Goal: Task Accomplishment & Management: Complete application form

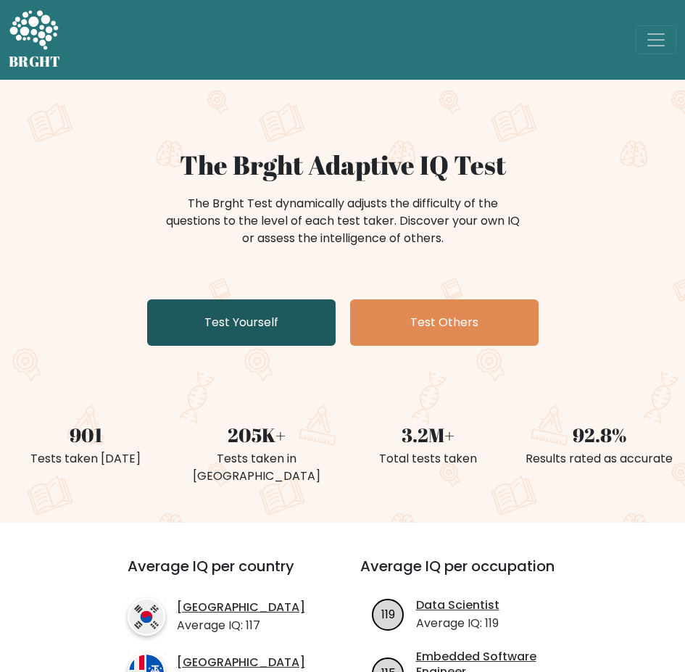
click at [235, 320] on link "Test Yourself" at bounding box center [241, 322] width 188 height 46
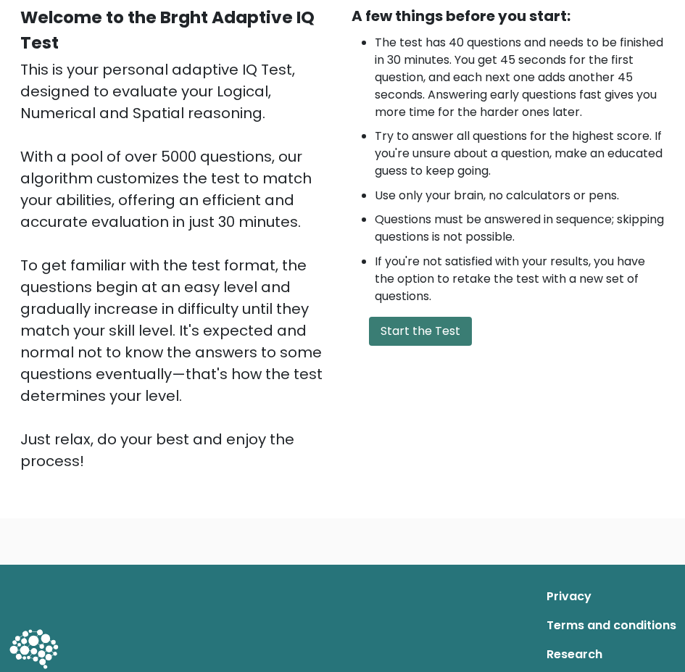
scroll to position [145, 0]
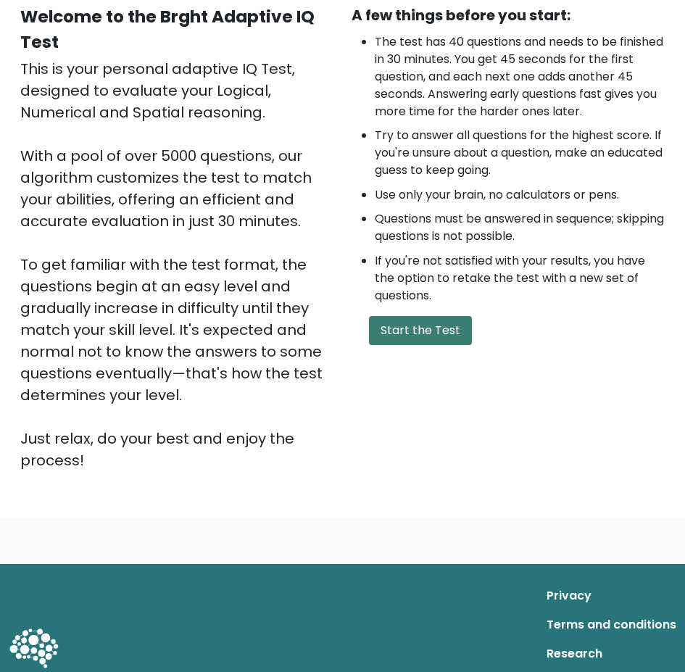
click at [438, 333] on button "Start the Test" at bounding box center [420, 330] width 103 height 29
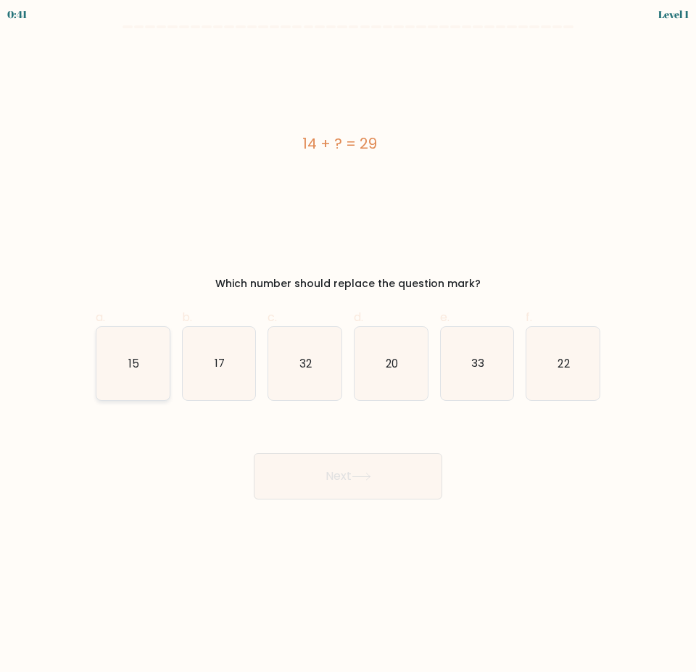
click at [123, 380] on icon "15" at bounding box center [132, 363] width 73 height 73
click at [348, 346] on input "a. 15" at bounding box center [348, 340] width 1 height 9
radio input "true"
click at [325, 455] on button "Next" at bounding box center [348, 476] width 188 height 46
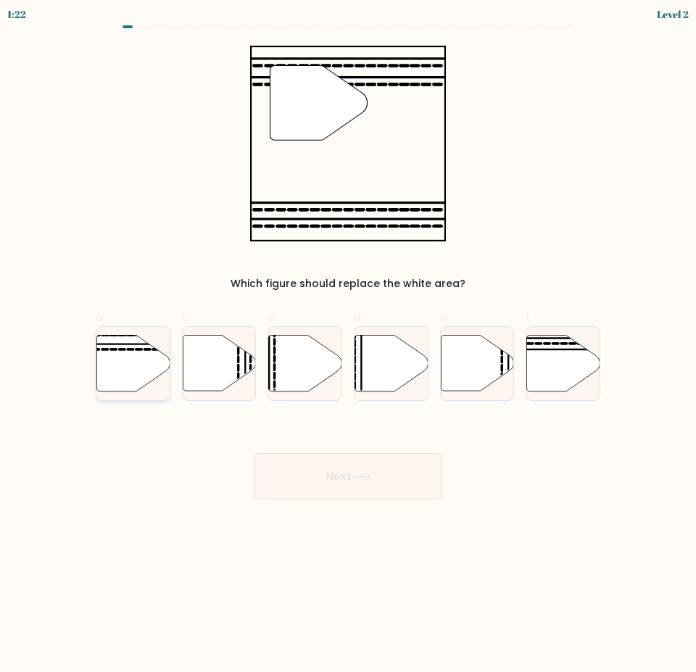
click at [116, 373] on icon at bounding box center [132, 363] width 73 height 56
click at [348, 346] on input "a." at bounding box center [348, 340] width 1 height 9
radio input "true"
click at [310, 466] on button "Next" at bounding box center [348, 476] width 188 height 46
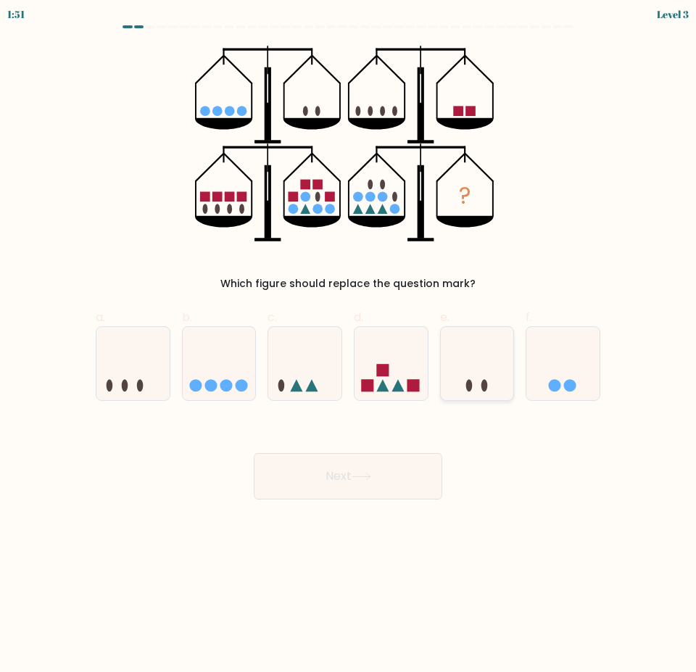
click at [444, 362] on icon at bounding box center [476, 363] width 73 height 60
click at [348, 346] on input "e." at bounding box center [348, 340] width 1 height 9
radio input "true"
click at [391, 365] on icon at bounding box center [390, 363] width 73 height 60
click at [348, 346] on input "d." at bounding box center [348, 340] width 1 height 9
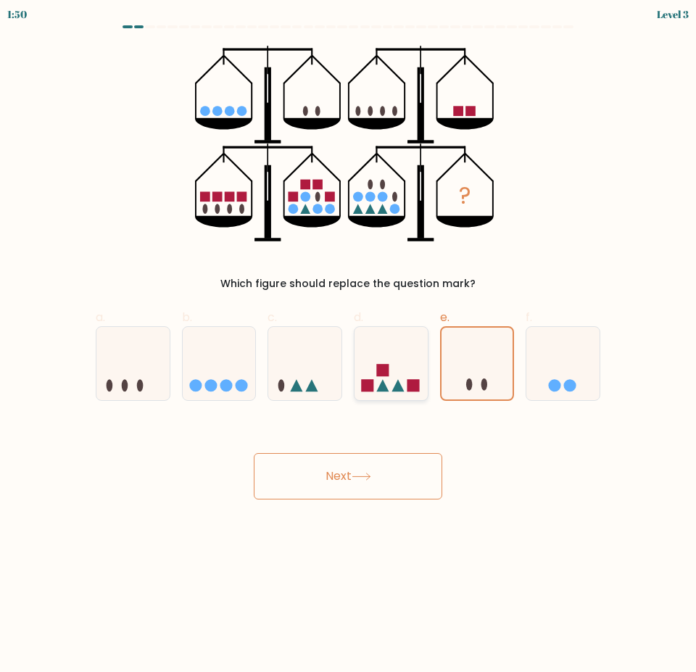
radio input "true"
click at [412, 475] on button "Next" at bounding box center [348, 476] width 188 height 46
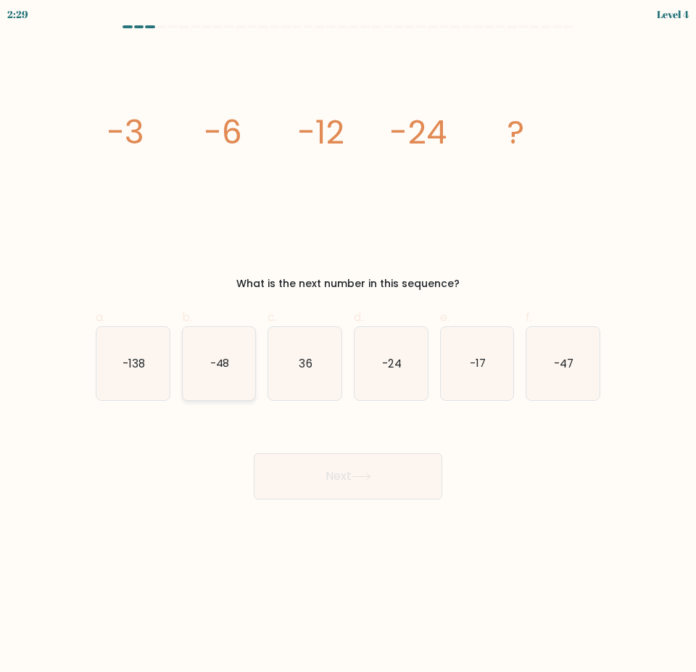
click at [234, 378] on icon "-48" at bounding box center [219, 363] width 73 height 73
click at [348, 346] on input "b. -48" at bounding box center [348, 340] width 1 height 9
radio input "true"
click at [328, 459] on button "Next" at bounding box center [348, 476] width 188 height 46
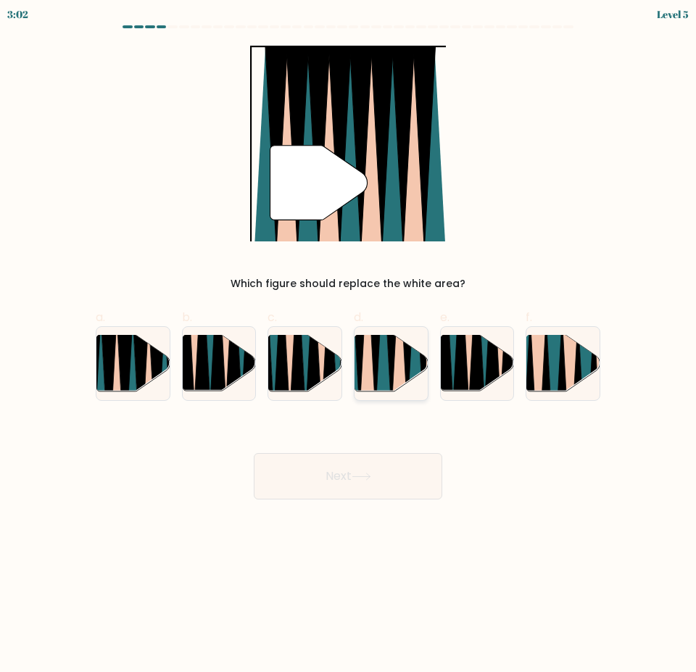
click at [384, 377] on icon at bounding box center [383, 335] width 16 height 146
click at [348, 346] on input "d." at bounding box center [348, 340] width 1 height 9
radio input "true"
click at [364, 475] on icon at bounding box center [361, 476] width 20 height 8
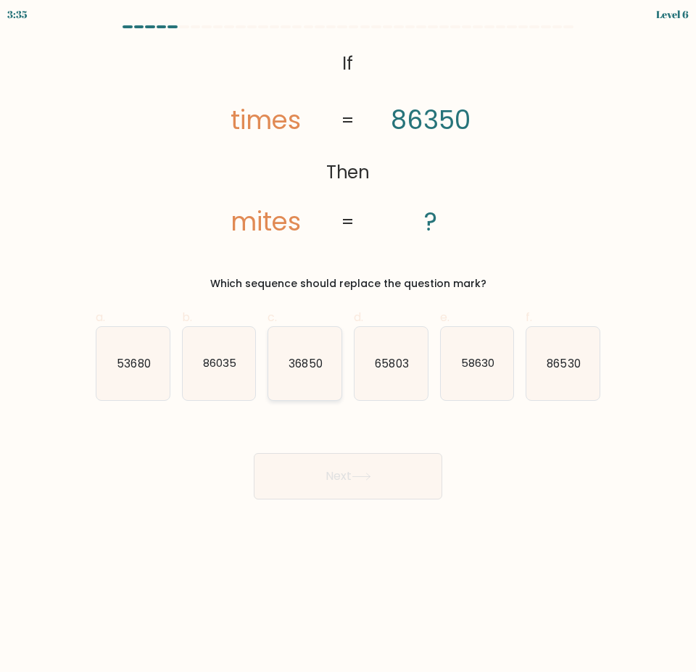
drag, startPoint x: 291, startPoint y: 380, endPoint x: 317, endPoint y: 399, distance: 32.2
click at [291, 380] on icon "36850" at bounding box center [304, 363] width 73 height 73
click at [348, 346] on input "c. 36850" at bounding box center [348, 340] width 1 height 9
radio input "true"
click at [367, 484] on button "Next" at bounding box center [348, 476] width 188 height 46
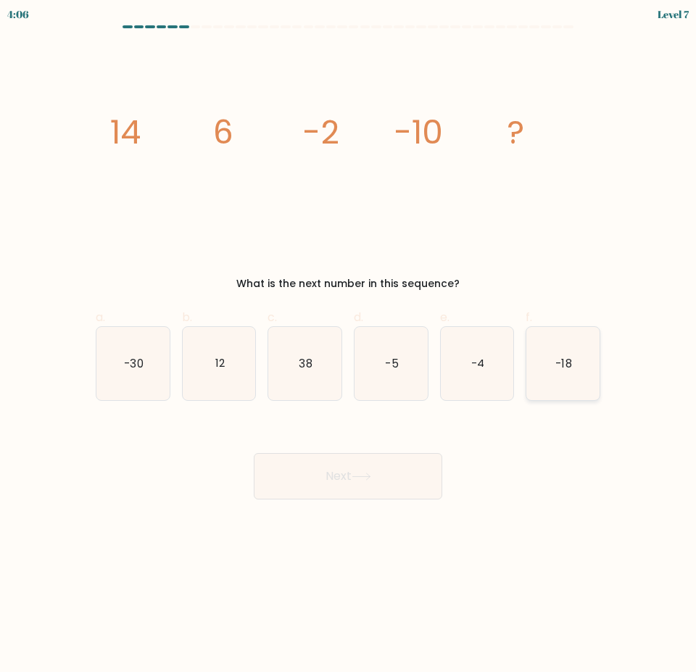
click at [569, 369] on text "-18" at bounding box center [564, 362] width 16 height 15
click at [348, 346] on input "f. -18" at bounding box center [348, 340] width 1 height 9
radio input "true"
click at [369, 484] on button "Next" at bounding box center [348, 476] width 188 height 46
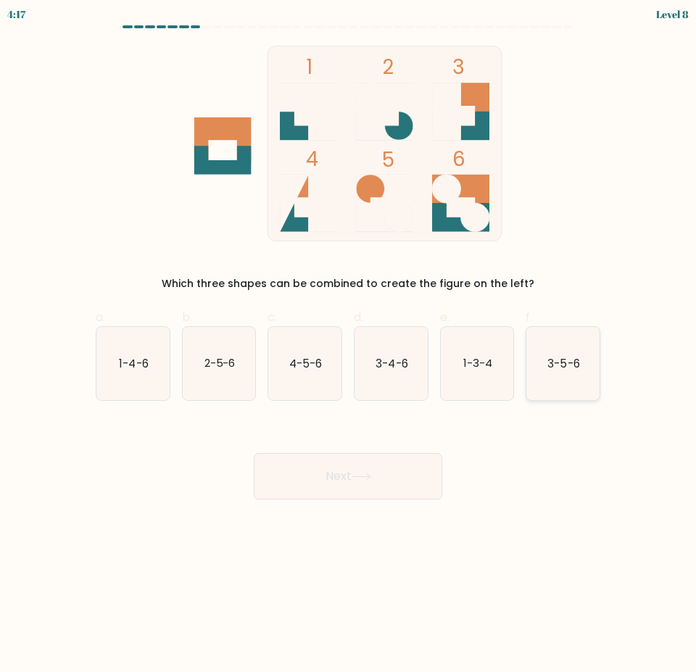
click at [579, 378] on icon "3-5-6" at bounding box center [562, 363] width 73 height 73
click at [348, 346] on input "f. 3-5-6" at bounding box center [348, 340] width 1 height 9
radio input "true"
click at [329, 480] on button "Next" at bounding box center [348, 476] width 188 height 46
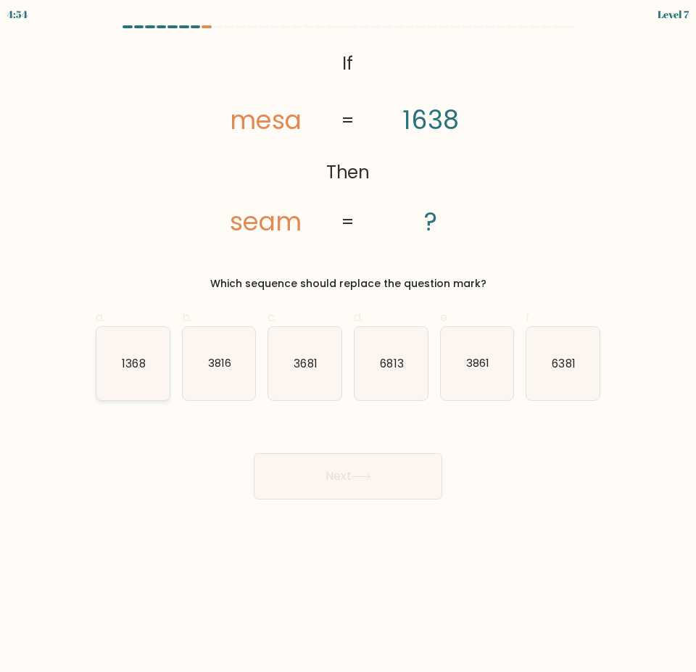
click at [112, 350] on icon "1368" at bounding box center [132, 363] width 73 height 73
click at [348, 346] on input "a. 1368" at bounding box center [348, 340] width 1 height 9
radio input "true"
click at [117, 358] on icon "1368" at bounding box center [133, 363] width 72 height 72
click at [348, 346] on input "a. 1368" at bounding box center [348, 340] width 1 height 9
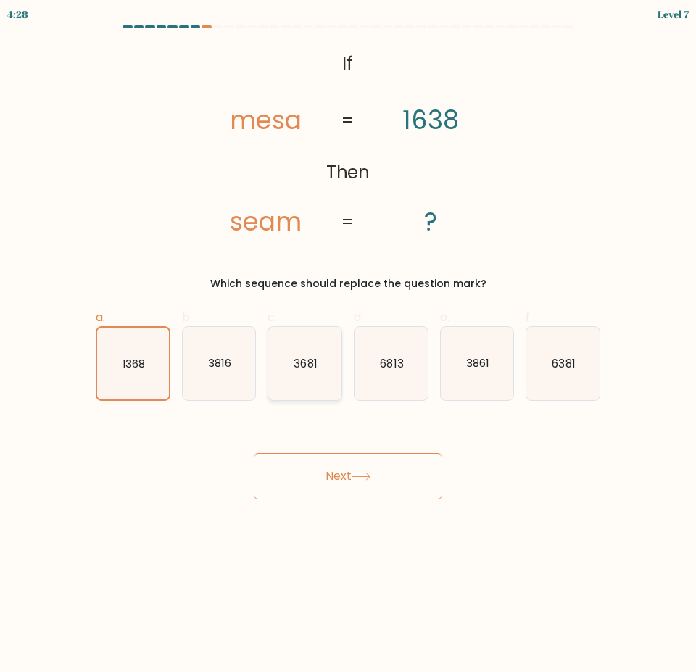
click at [292, 362] on icon "3681" at bounding box center [304, 363] width 73 height 73
click at [348, 346] on input "c. 3681" at bounding box center [348, 340] width 1 height 9
radio input "true"
click at [380, 469] on button "Next" at bounding box center [348, 476] width 188 height 46
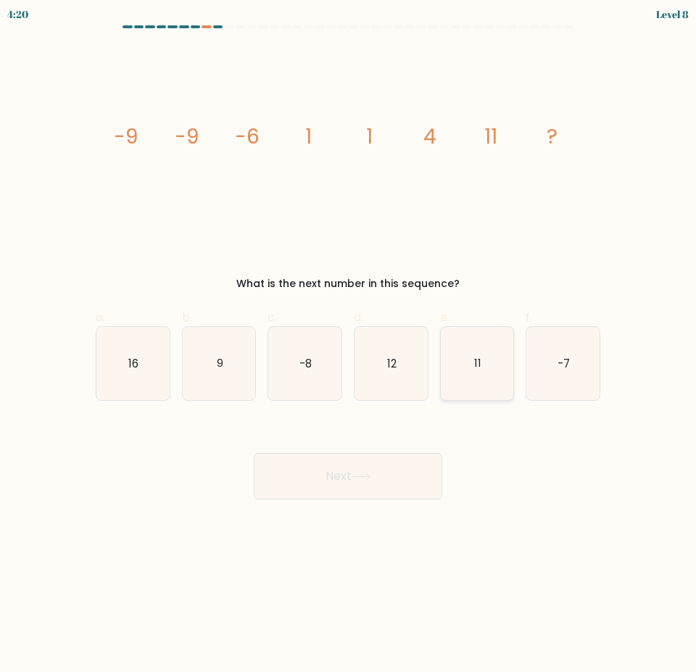
click at [490, 378] on icon "11" at bounding box center [476, 363] width 73 height 73
click at [348, 346] on input "e. 11" at bounding box center [348, 340] width 1 height 9
radio input "true"
click at [379, 474] on button "Next" at bounding box center [348, 476] width 188 height 46
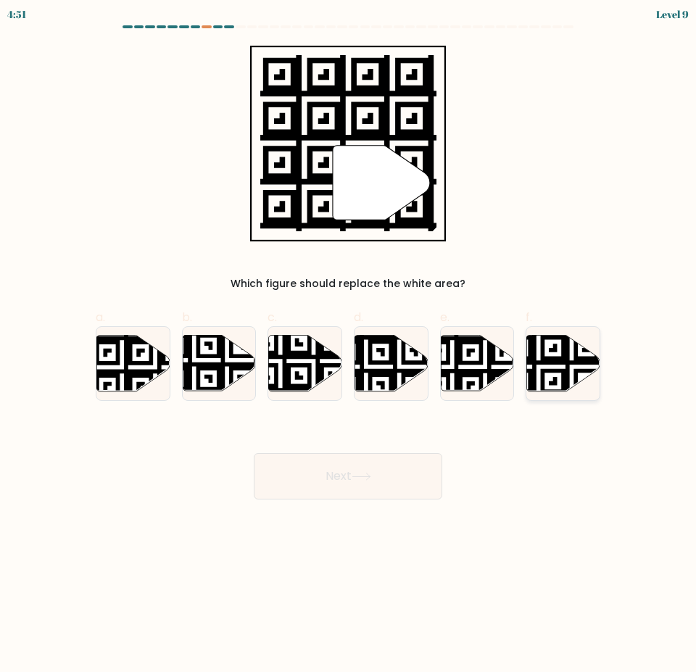
click at [568, 372] on icon at bounding box center [538, 333] width 133 height 133
click at [348, 346] on input "f." at bounding box center [348, 340] width 1 height 9
radio input "true"
click at [378, 472] on button "Next" at bounding box center [348, 476] width 188 height 46
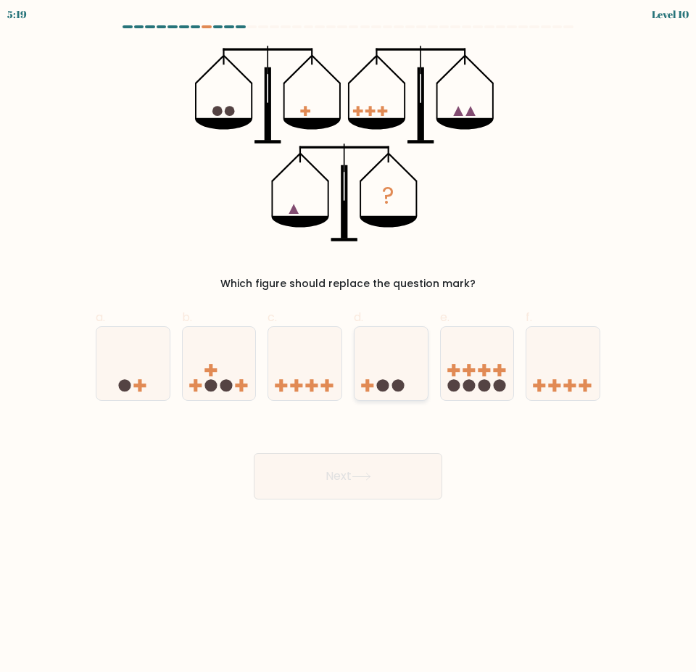
click at [375, 381] on icon at bounding box center [390, 363] width 73 height 60
click at [348, 346] on input "d." at bounding box center [348, 340] width 1 height 9
radio input "true"
click at [335, 483] on button "Next" at bounding box center [348, 476] width 188 height 46
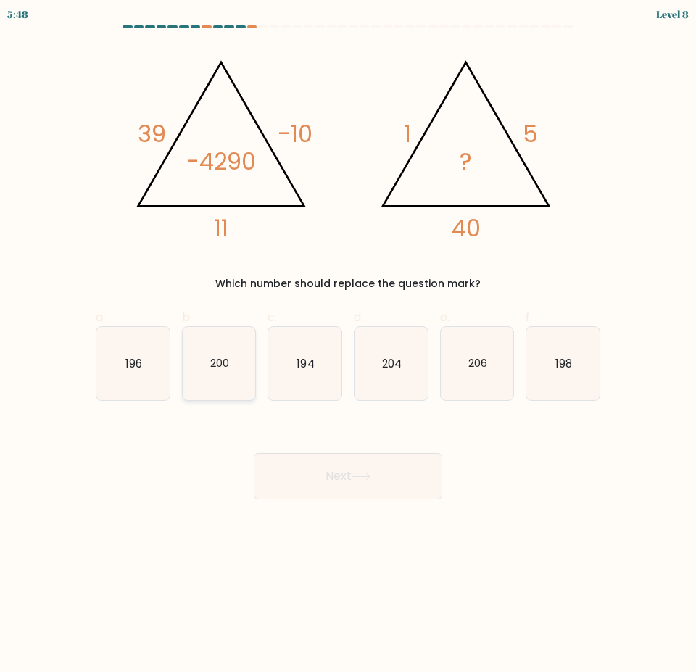
click at [241, 375] on icon "200" at bounding box center [219, 363] width 73 height 73
click at [348, 346] on input "b. 200" at bounding box center [348, 340] width 1 height 9
radio input "true"
click at [358, 470] on button "Next" at bounding box center [348, 476] width 188 height 46
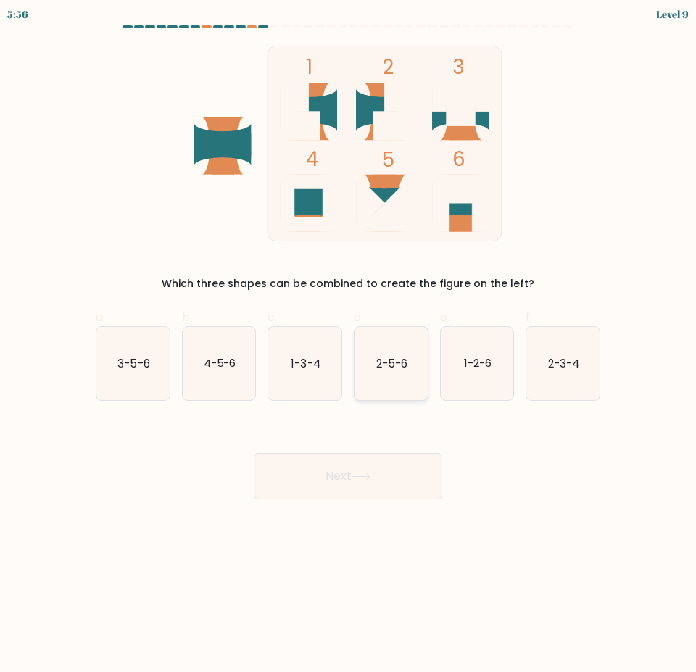
click at [398, 356] on text "2-5-6" at bounding box center [391, 362] width 31 height 15
click at [348, 346] on input "d. 2-5-6" at bounding box center [348, 340] width 1 height 9
radio input "true"
click at [380, 471] on button "Next" at bounding box center [348, 476] width 188 height 46
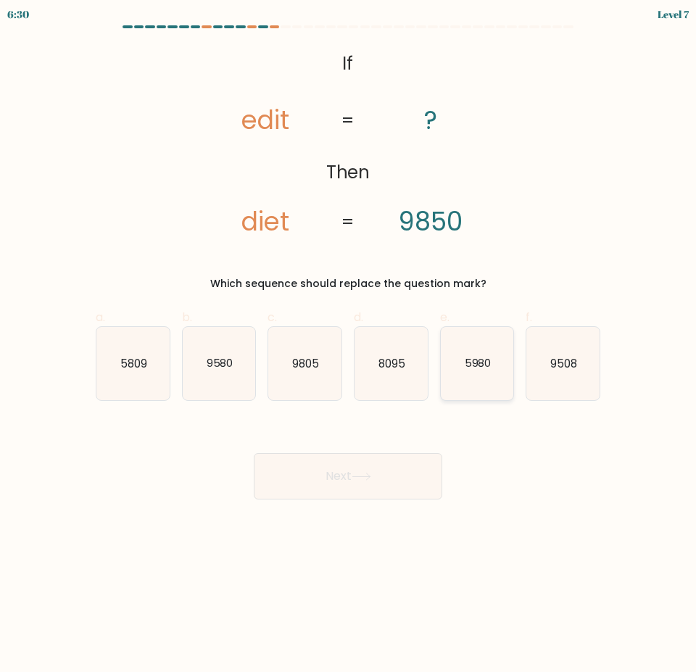
click at [504, 364] on icon "5980" at bounding box center [476, 363] width 73 height 73
click at [348, 346] on input "e. 5980" at bounding box center [348, 340] width 1 height 9
radio input "true"
click at [396, 467] on button "Next" at bounding box center [348, 476] width 188 height 46
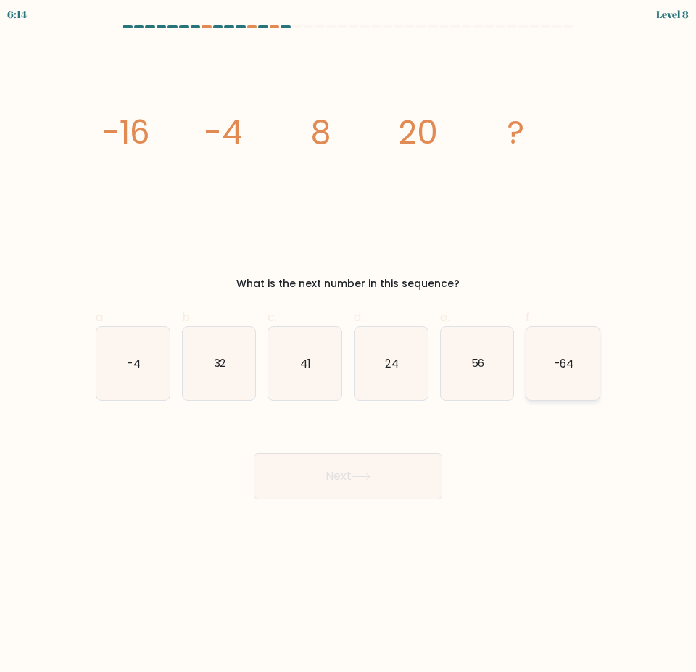
click at [548, 367] on icon "-64" at bounding box center [562, 363] width 73 height 73
click at [348, 346] on input "f. -64" at bounding box center [348, 340] width 1 height 9
radio input "true"
click at [369, 464] on button "Next" at bounding box center [348, 476] width 188 height 46
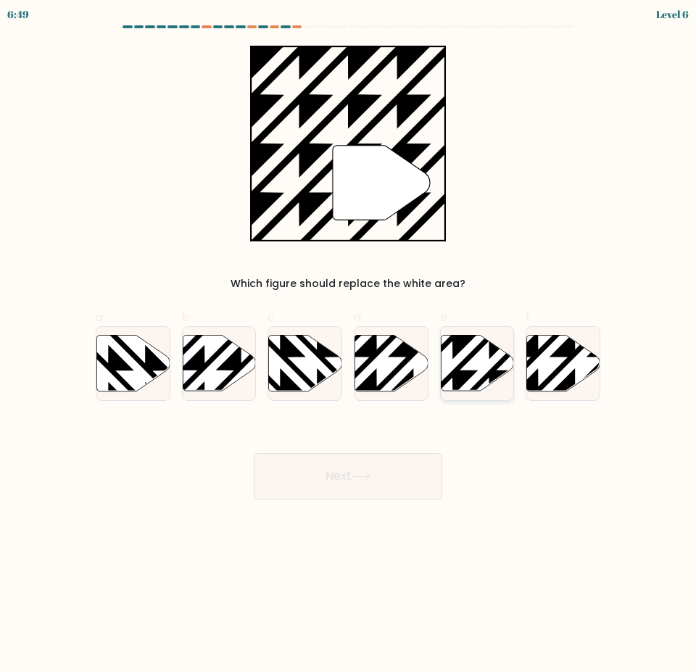
click at [481, 371] on icon at bounding box center [476, 363] width 73 height 56
click at [348, 346] on input "e." at bounding box center [348, 340] width 1 height 9
radio input "true"
click at [386, 482] on button "Next" at bounding box center [348, 476] width 188 height 46
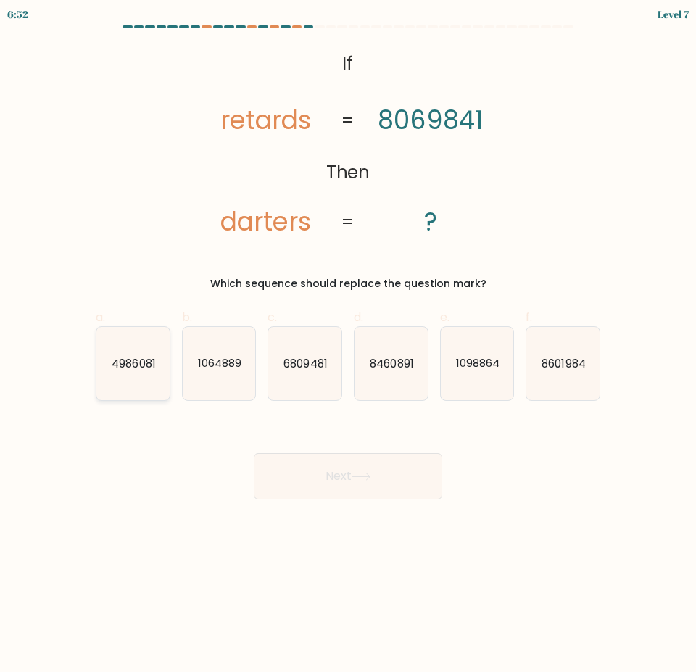
click at [104, 377] on icon "4986081" at bounding box center [132, 363] width 73 height 73
click at [348, 346] on input "a. 4986081" at bounding box center [348, 340] width 1 height 9
radio input "true"
click at [369, 485] on button "Next" at bounding box center [348, 476] width 188 height 46
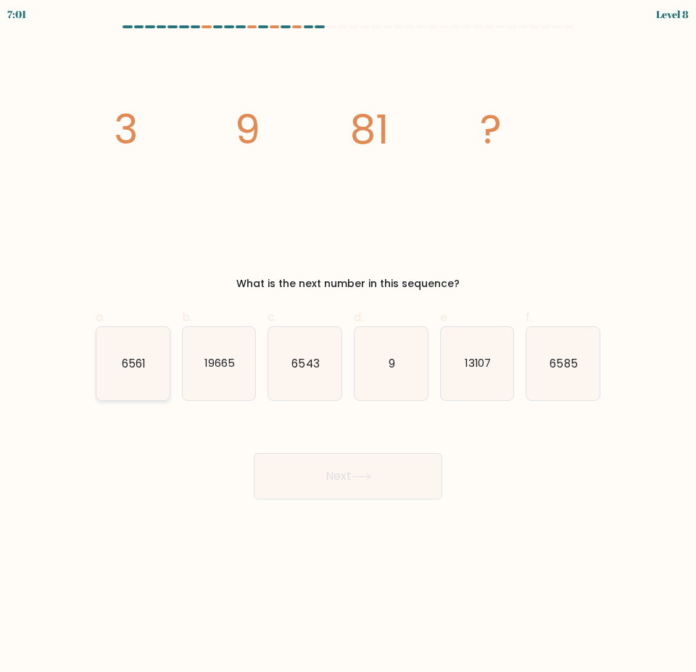
click at [147, 371] on icon "6561" at bounding box center [132, 363] width 73 height 73
click at [348, 346] on input "a. 6561" at bounding box center [348, 340] width 1 height 9
radio input "true"
click at [338, 461] on button "Next" at bounding box center [348, 476] width 188 height 46
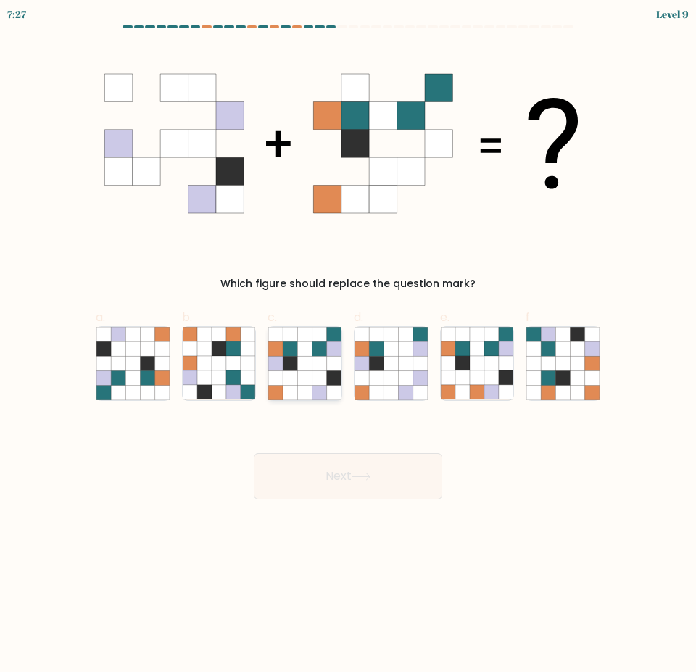
click at [309, 364] on icon at bounding box center [305, 363] width 14 height 14
click at [348, 346] on input "c." at bounding box center [348, 340] width 1 height 9
radio input "true"
click at [365, 467] on button "Next" at bounding box center [348, 476] width 188 height 46
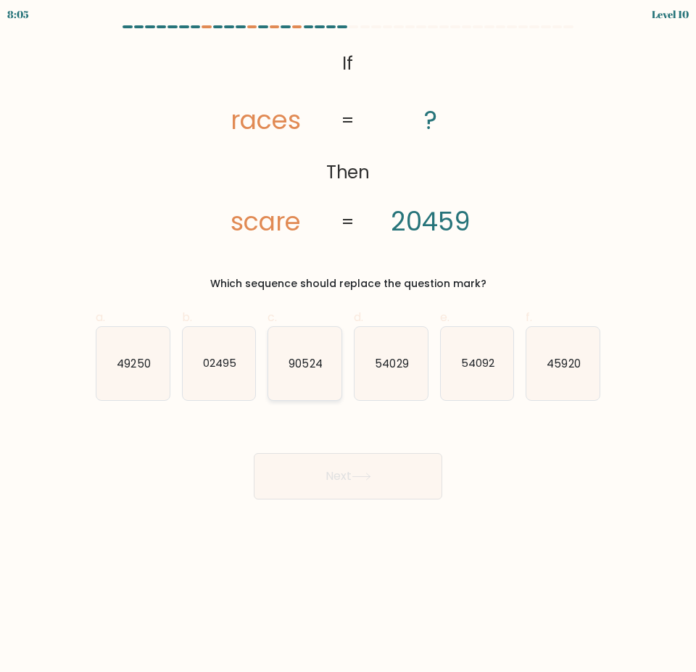
click at [317, 369] on text "90524" at bounding box center [305, 362] width 33 height 15
click at [348, 346] on input "c. 90524" at bounding box center [348, 340] width 1 height 9
radio input "true"
click at [300, 369] on text "90524" at bounding box center [305, 363] width 33 height 14
click at [348, 346] on input "c. 90524" at bounding box center [348, 340] width 1 height 9
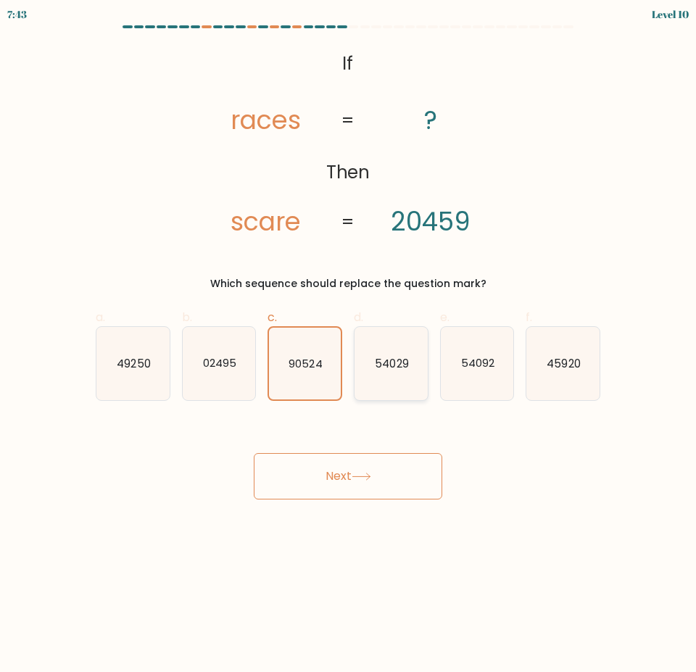
click at [393, 353] on icon "54029" at bounding box center [390, 363] width 73 height 73
click at [348, 346] on input "d. 54029" at bounding box center [348, 340] width 1 height 9
radio input "true"
click at [471, 372] on icon "54092" at bounding box center [476, 363] width 73 height 73
click at [348, 346] on input "e. 54092" at bounding box center [348, 340] width 1 height 9
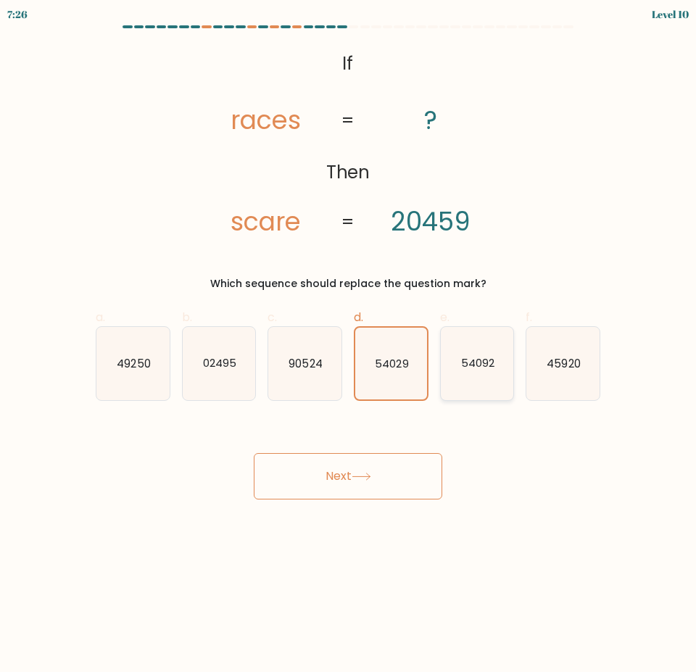
radio input "true"
click at [348, 462] on button "Next" at bounding box center [348, 476] width 188 height 46
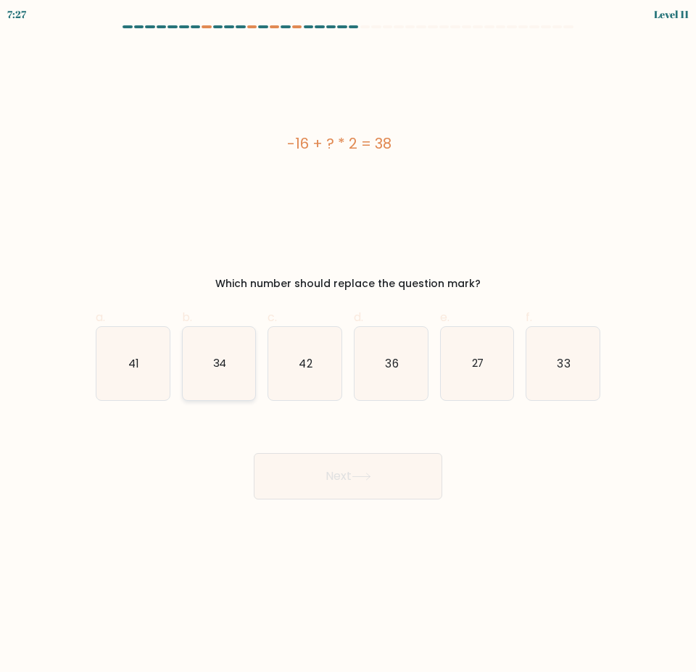
click at [234, 368] on icon "34" at bounding box center [219, 363] width 73 height 73
click at [348, 346] on input "b. 34" at bounding box center [348, 340] width 1 height 9
radio input "true"
click at [325, 466] on button "Next" at bounding box center [348, 476] width 188 height 46
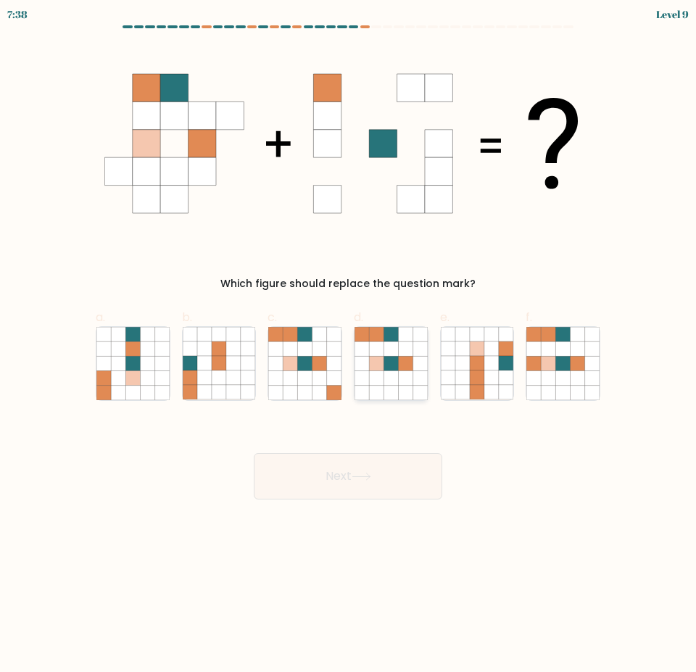
click at [403, 377] on icon at bounding box center [405, 377] width 14 height 14
click at [348, 346] on input "d." at bounding box center [348, 340] width 1 height 9
radio input "true"
click at [394, 475] on button "Next" at bounding box center [348, 476] width 188 height 46
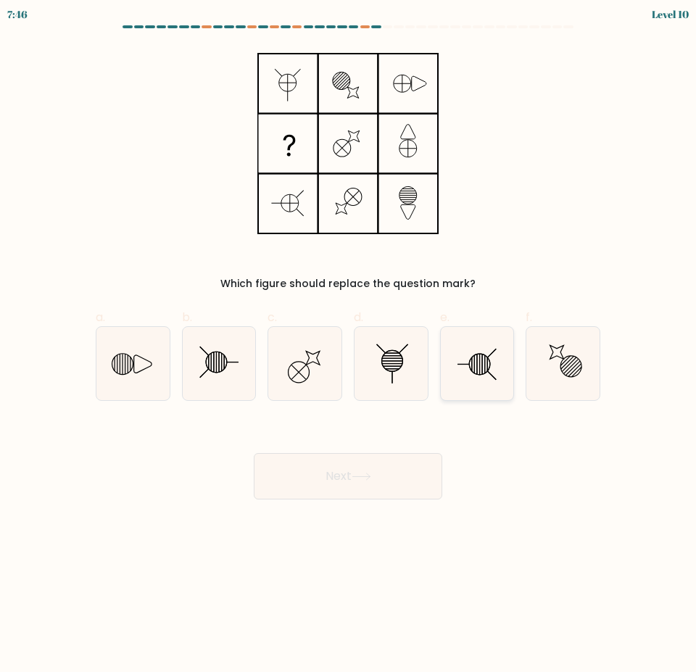
click at [486, 369] on icon at bounding box center [476, 363] width 73 height 73
click at [348, 346] on input "e." at bounding box center [348, 340] width 1 height 9
radio input "true"
click at [384, 472] on button "Next" at bounding box center [348, 476] width 188 height 46
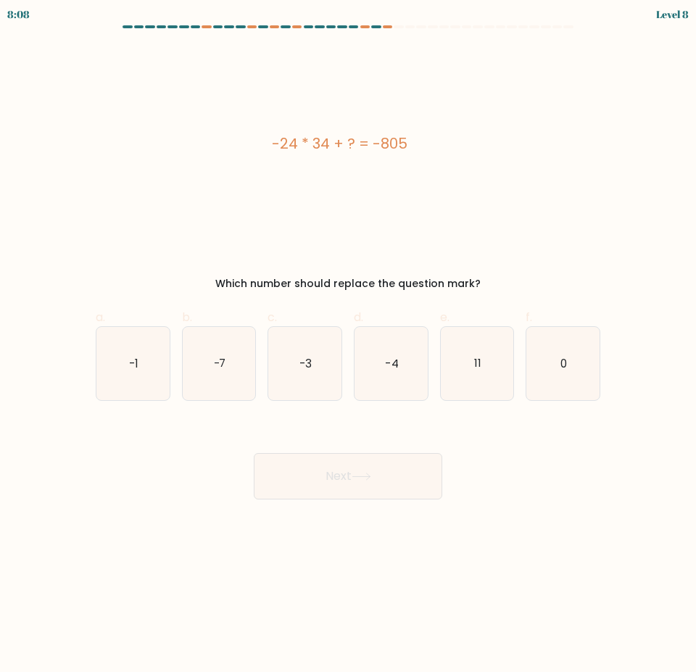
drag, startPoint x: 472, startPoint y: 381, endPoint x: 452, endPoint y: 408, distance: 33.6
click at [472, 380] on icon "11" at bounding box center [476, 363] width 73 height 73
click at [348, 346] on input "e. 11" at bounding box center [348, 340] width 1 height 9
radio input "true"
click at [387, 475] on button "Next" at bounding box center [348, 476] width 188 height 46
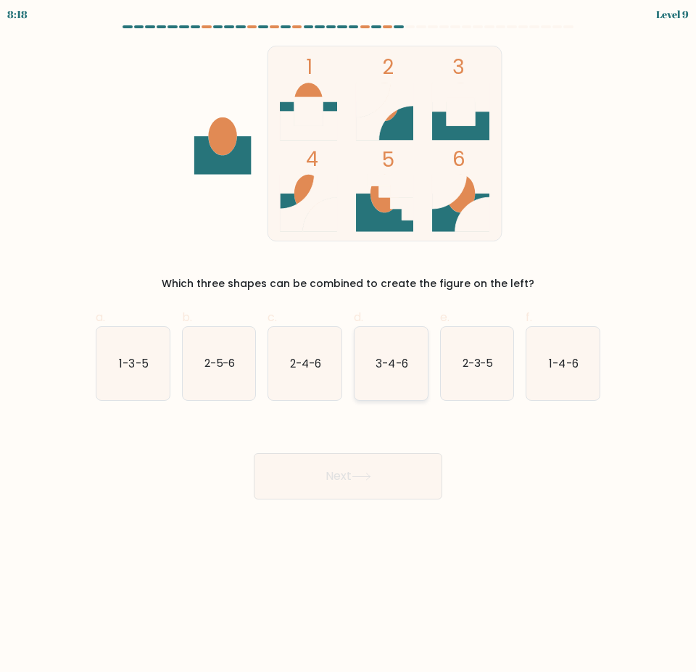
click at [395, 362] on text "3-4-6" at bounding box center [391, 362] width 32 height 15
click at [348, 346] on input "d. 3-4-6" at bounding box center [348, 340] width 1 height 9
radio input "true"
click at [376, 478] on button "Next" at bounding box center [348, 476] width 188 height 46
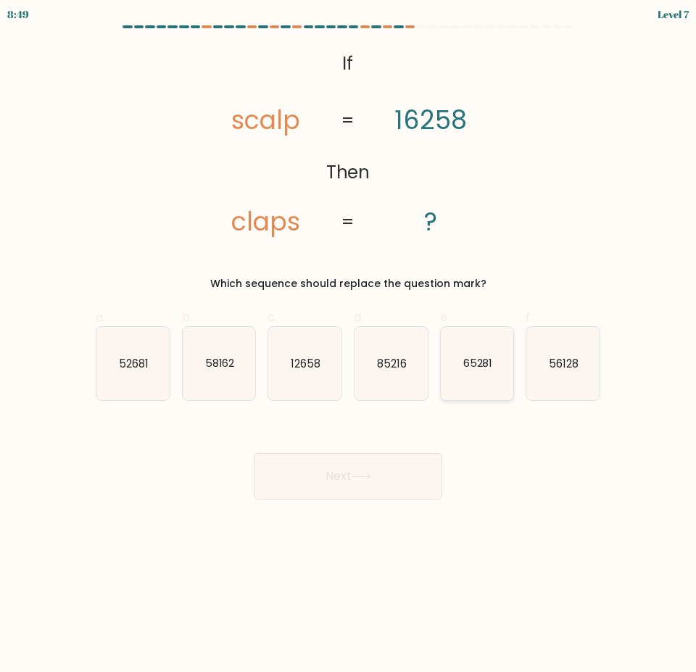
click at [465, 371] on icon "65281" at bounding box center [476, 363] width 73 height 73
click at [348, 346] on input "e. 65281" at bounding box center [348, 340] width 1 height 9
radio input "true"
click at [367, 487] on button "Next" at bounding box center [348, 476] width 188 height 46
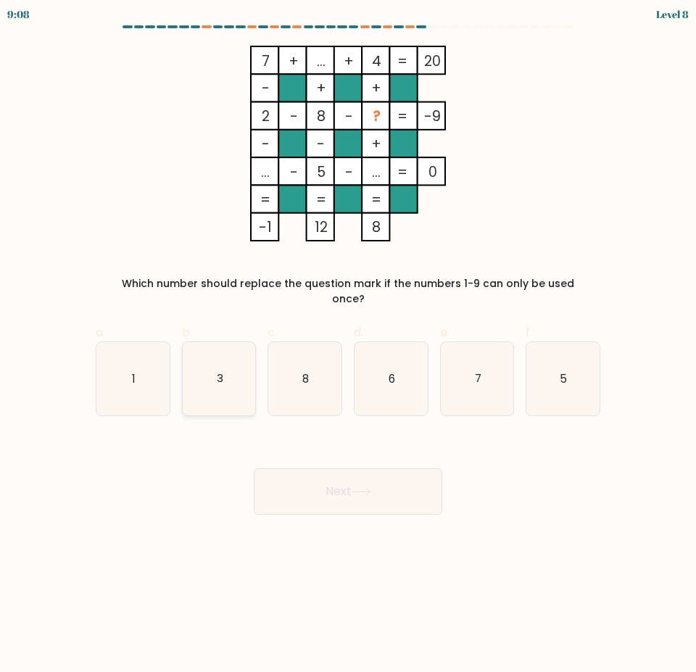
click at [203, 363] on icon "3" at bounding box center [219, 378] width 73 height 73
click at [348, 346] on input "b. 3" at bounding box center [348, 340] width 1 height 9
radio input "true"
click at [288, 468] on button "Next" at bounding box center [348, 491] width 188 height 46
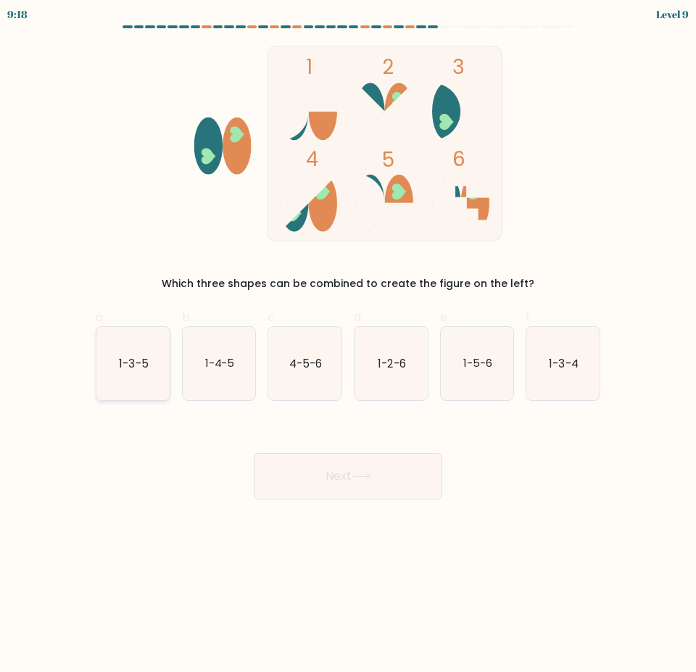
click at [131, 354] on icon "1-3-5" at bounding box center [132, 363] width 73 height 73
click at [348, 346] on input "a. 1-3-5" at bounding box center [348, 340] width 1 height 9
radio input "true"
click at [353, 464] on button "Next" at bounding box center [348, 476] width 188 height 46
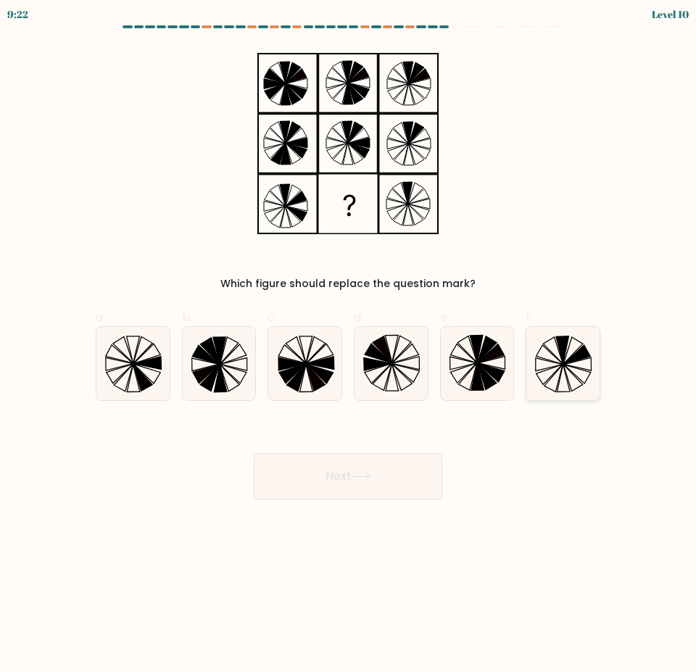
click at [555, 378] on icon at bounding box center [562, 363] width 73 height 73
click at [348, 346] on input "f." at bounding box center [348, 340] width 1 height 9
radio input "true"
click at [364, 466] on button "Next" at bounding box center [348, 476] width 188 height 46
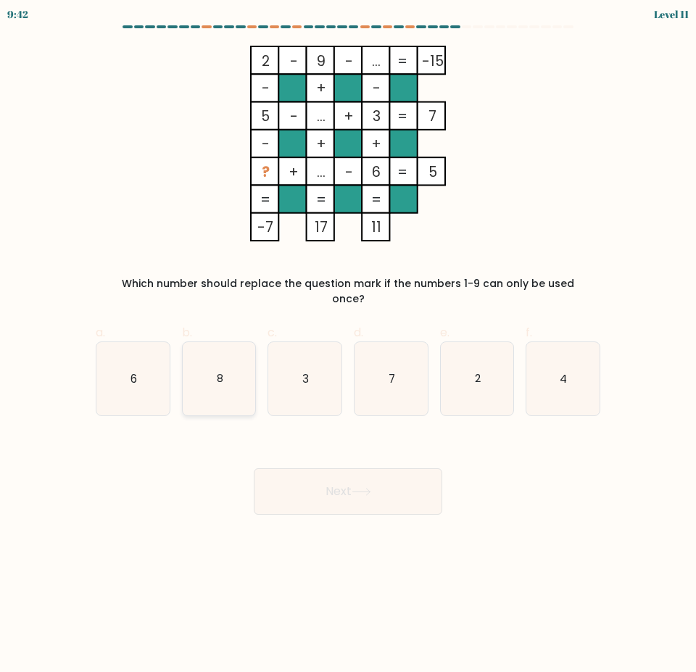
click at [222, 370] on text "8" at bounding box center [219, 377] width 7 height 15
click at [348, 346] on input "b. 8" at bounding box center [348, 340] width 1 height 9
radio input "true"
click at [325, 472] on button "Next" at bounding box center [348, 491] width 188 height 46
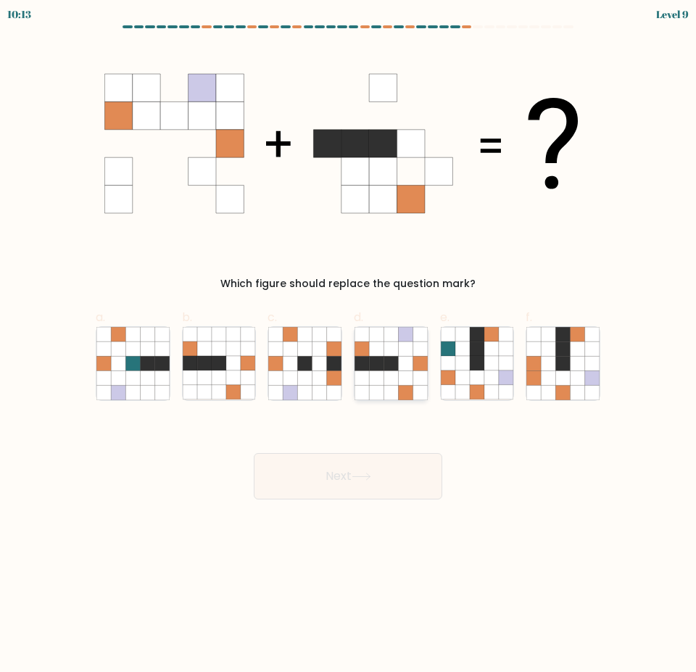
click at [396, 387] on icon at bounding box center [390, 392] width 14 height 14
click at [348, 346] on input "d." at bounding box center [348, 340] width 1 height 9
radio input "true"
click at [381, 460] on button "Next" at bounding box center [348, 476] width 188 height 46
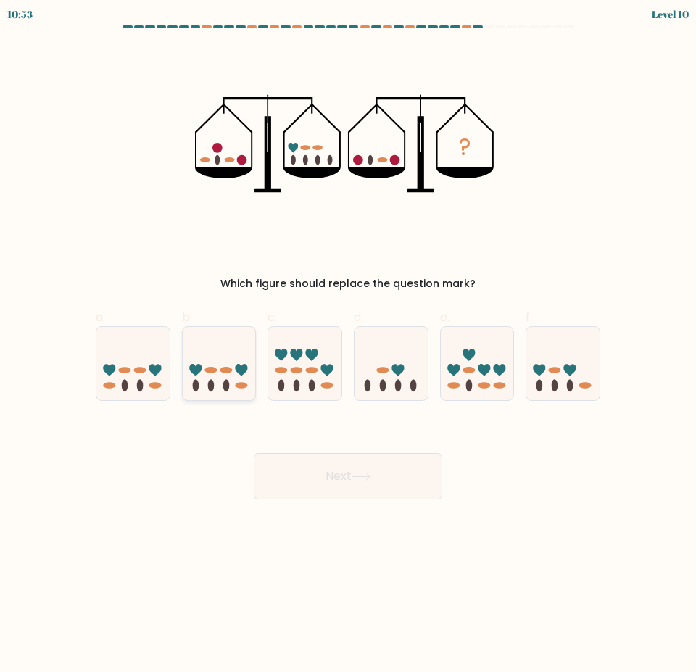
click at [222, 359] on icon at bounding box center [219, 363] width 73 height 60
click at [348, 346] on input "b." at bounding box center [348, 340] width 1 height 9
radio input "true"
click at [364, 491] on button "Next" at bounding box center [348, 476] width 188 height 46
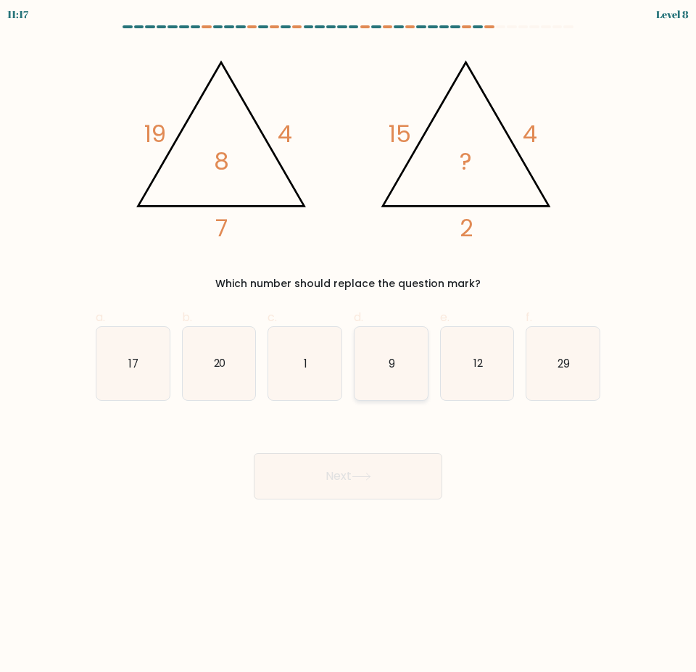
click at [391, 346] on icon "9" at bounding box center [390, 363] width 73 height 73
click at [348, 346] on input "d. 9" at bounding box center [348, 340] width 1 height 9
radio input "true"
click at [367, 442] on div "Next" at bounding box center [348, 458] width 522 height 81
click at [357, 456] on button "Next" at bounding box center [348, 476] width 188 height 46
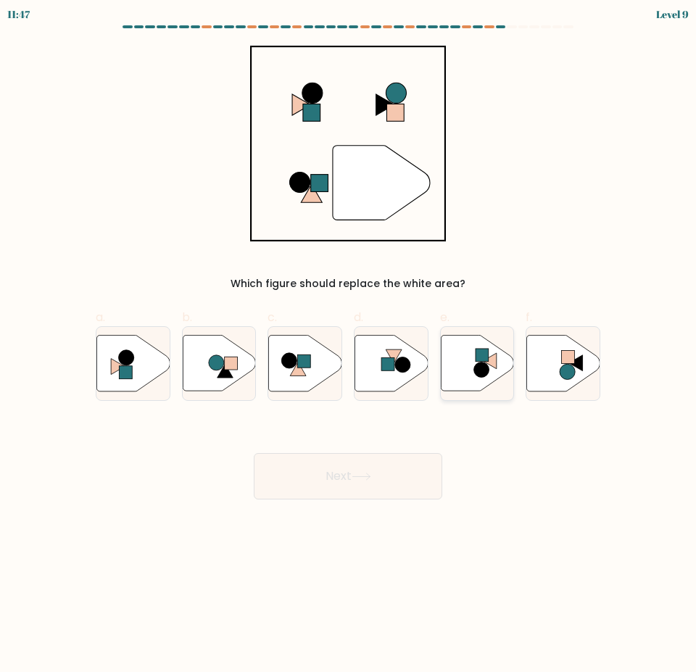
click at [472, 364] on icon at bounding box center [476, 363] width 73 height 56
click at [348, 346] on input "e." at bounding box center [348, 340] width 1 height 9
radio input "true"
click at [351, 466] on button "Next" at bounding box center [348, 476] width 188 height 46
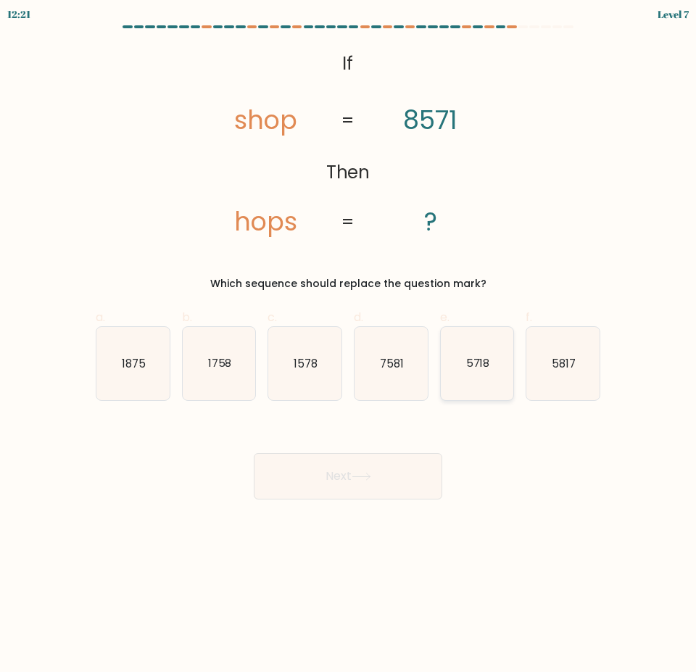
click at [472, 354] on icon "5718" at bounding box center [476, 363] width 73 height 73
click at [348, 346] on input "e. 5718" at bounding box center [348, 340] width 1 height 9
radio input "true"
click at [376, 471] on button "Next" at bounding box center [348, 476] width 188 height 46
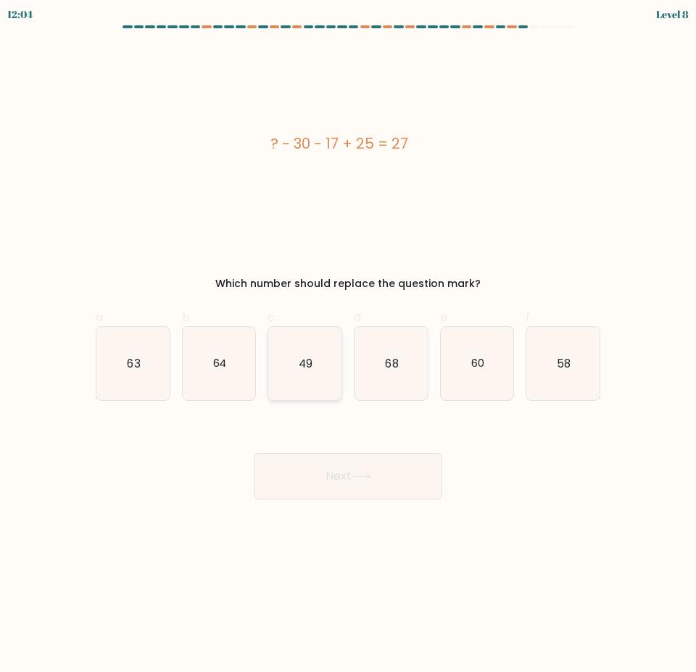
click at [307, 375] on icon "49" at bounding box center [304, 363] width 73 height 73
click at [348, 346] on input "c. 49" at bounding box center [348, 340] width 1 height 9
radio input "true"
click at [346, 453] on button "Next" at bounding box center [348, 476] width 188 height 46
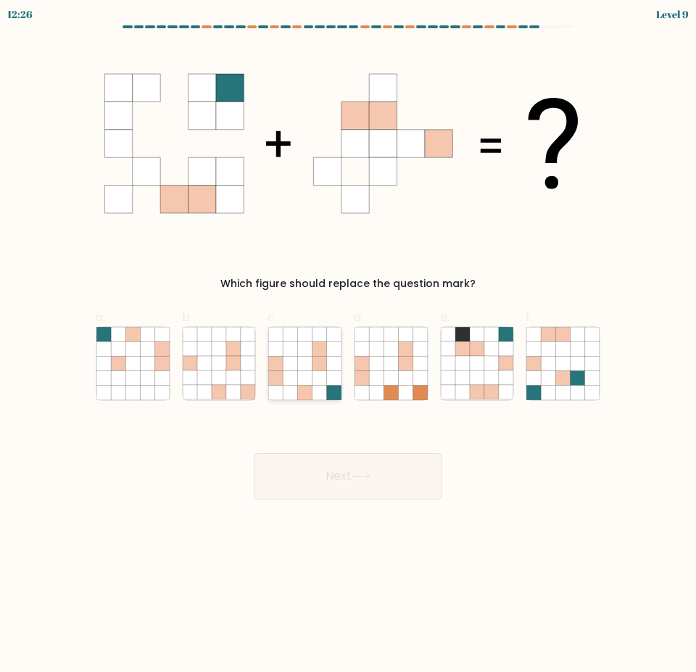
click at [317, 398] on icon at bounding box center [319, 392] width 14 height 14
click at [348, 346] on input "c." at bounding box center [348, 340] width 1 height 9
radio input "true"
click at [360, 471] on button "Next" at bounding box center [348, 476] width 188 height 46
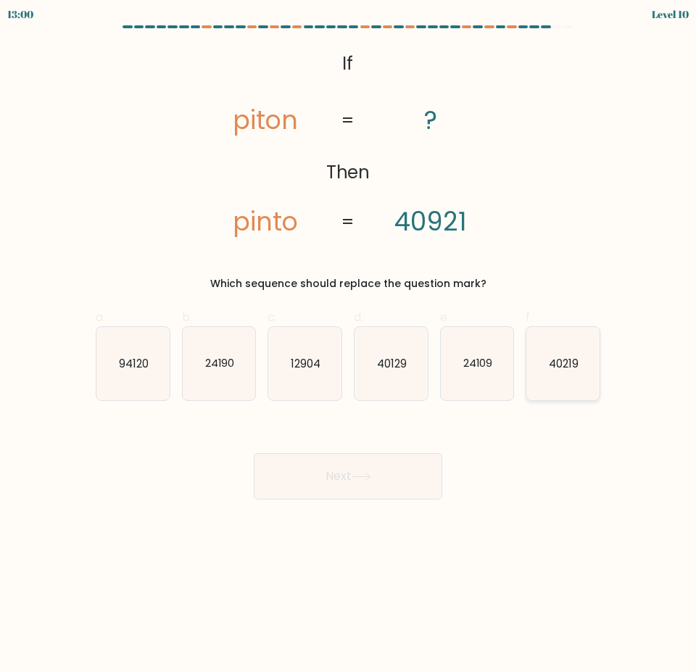
click at [557, 370] on text "40219" at bounding box center [563, 362] width 30 height 15
click at [348, 346] on input "f. 40219" at bounding box center [348, 340] width 1 height 9
radio input "true"
click at [358, 475] on icon at bounding box center [361, 476] width 20 height 8
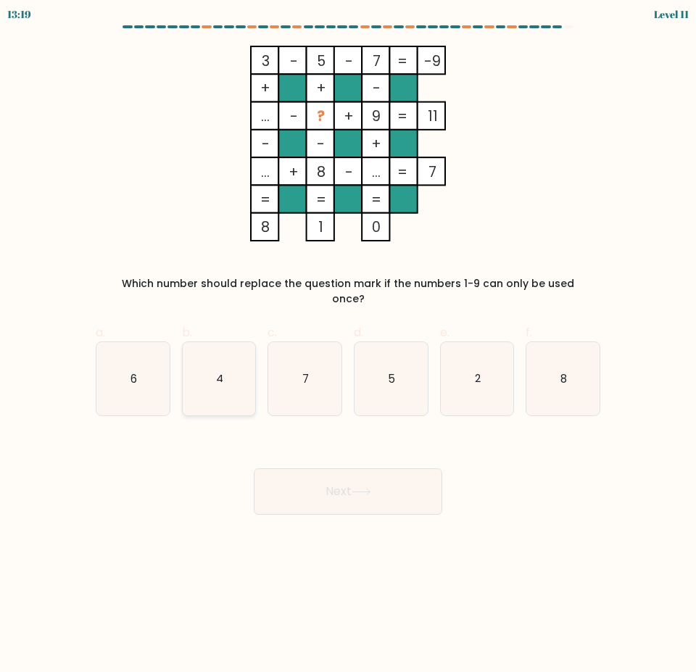
click at [218, 370] on text "4" at bounding box center [219, 377] width 7 height 15
click at [348, 346] on input "b. 4" at bounding box center [348, 340] width 1 height 9
radio input "true"
click at [327, 471] on button "Next" at bounding box center [348, 491] width 188 height 46
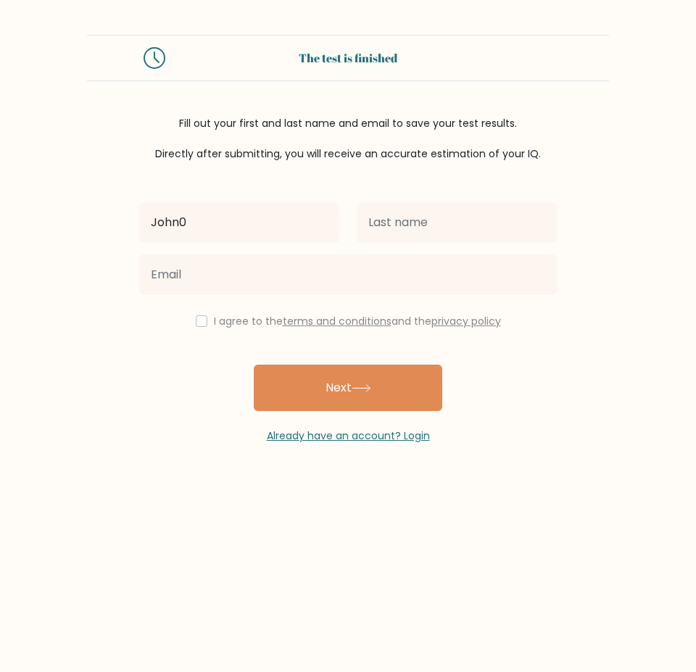
click at [254, 364] on button "Next" at bounding box center [348, 387] width 188 height 46
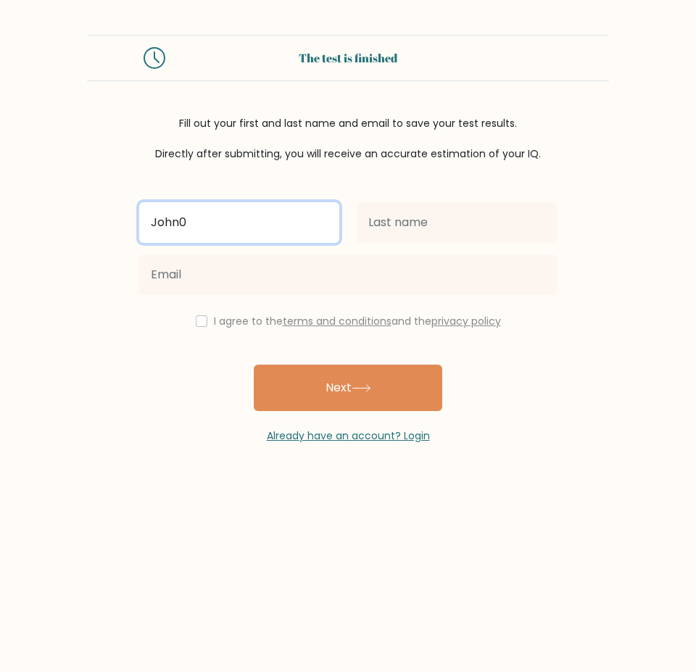
click at [274, 214] on input "John0" at bounding box center [239, 222] width 200 height 41
click at [270, 217] on input "John0" at bounding box center [239, 222] width 200 height 41
type input "[PERSON_NAME]"
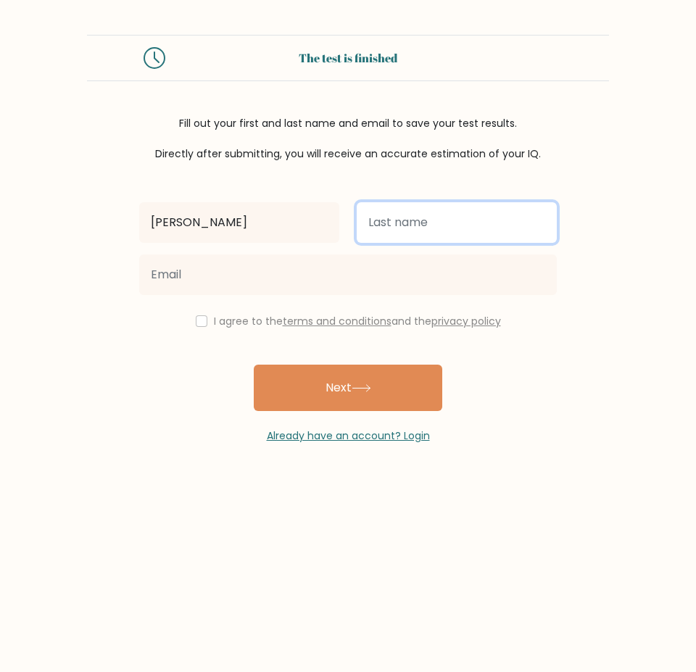
click at [372, 216] on input "text" at bounding box center [456, 222] width 200 height 41
type input "[PERSON_NAME]"
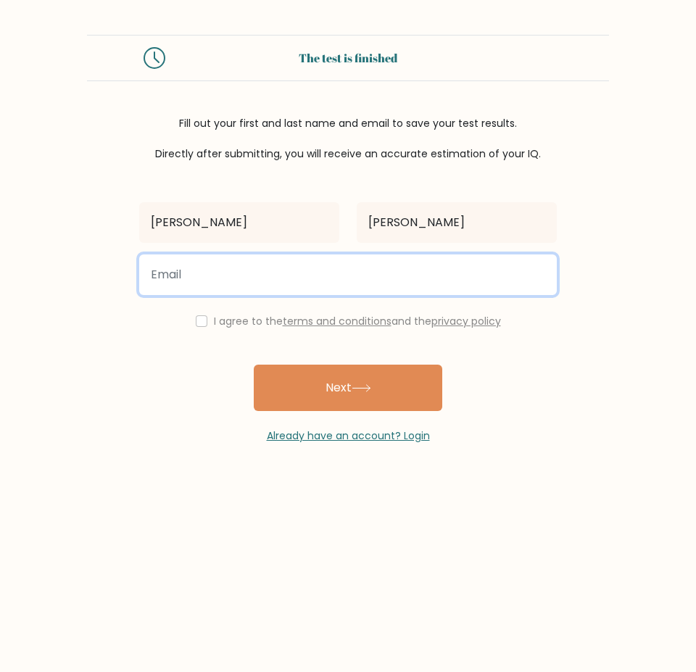
click at [282, 272] on input "email" at bounding box center [347, 274] width 417 height 41
type input "zuxanura@gmail.com"
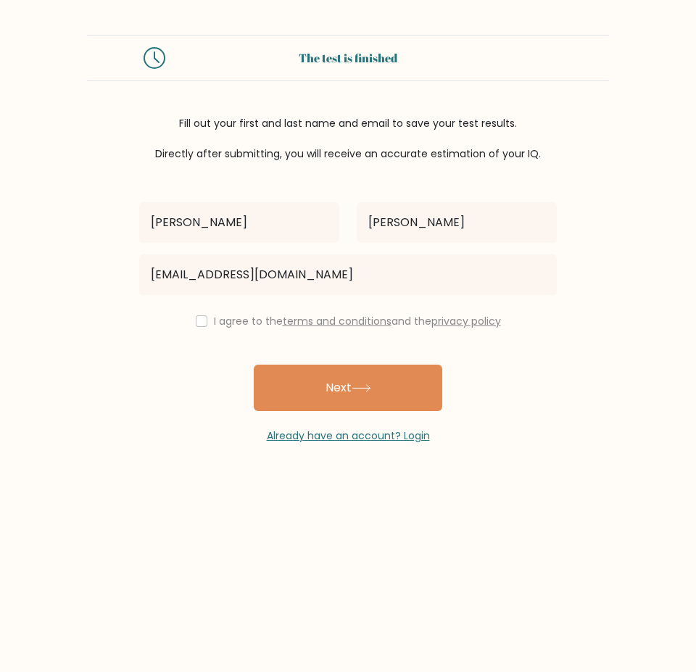
click at [216, 323] on label "I agree to the terms and conditions and the privacy policy" at bounding box center [357, 321] width 287 height 14
click at [199, 318] on input "checkbox" at bounding box center [202, 321] width 12 height 12
checkbox input "true"
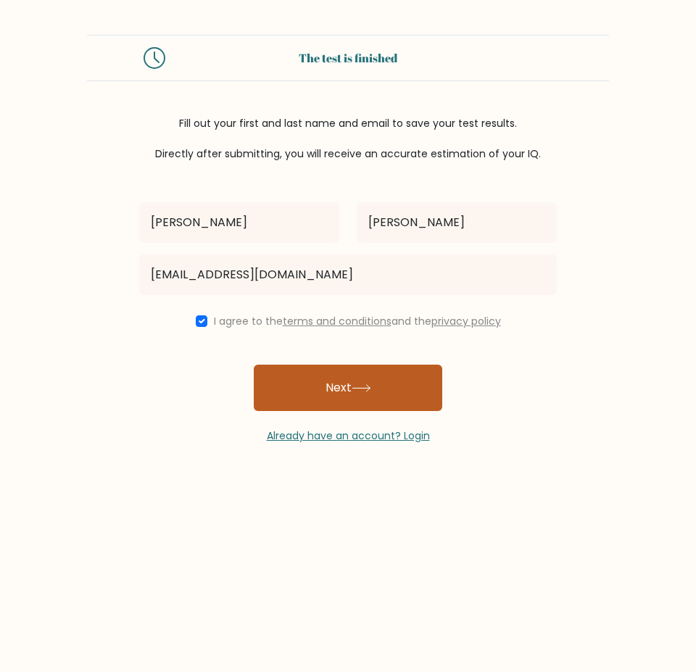
click at [311, 378] on button "Next" at bounding box center [348, 387] width 188 height 46
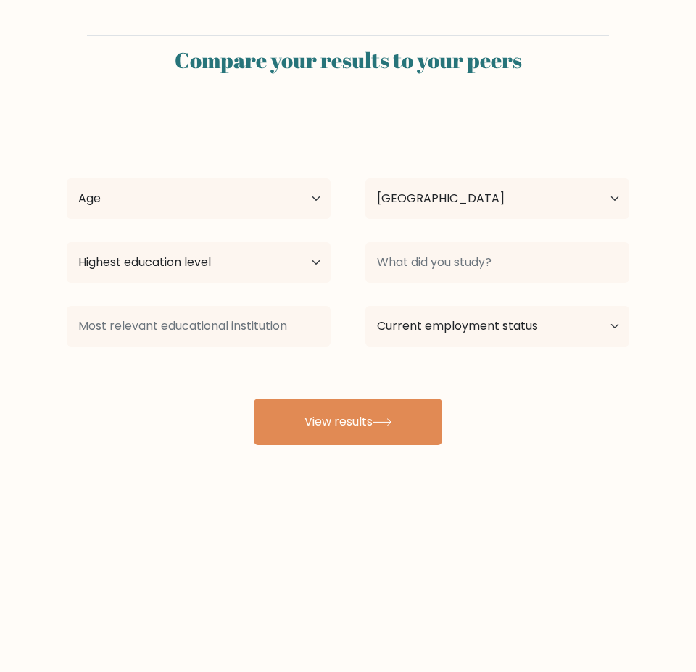
select select "PH"
click at [301, 190] on select "Age Under [DEMOGRAPHIC_DATA] [DEMOGRAPHIC_DATA] [DEMOGRAPHIC_DATA] [DEMOGRAPHIC…" at bounding box center [199, 198] width 264 height 41
select select "25_34"
click at [67, 178] on select "Age Under [DEMOGRAPHIC_DATA] [DEMOGRAPHIC_DATA] [DEMOGRAPHIC_DATA] [DEMOGRAPHIC…" at bounding box center [199, 198] width 264 height 41
click at [284, 283] on div "Highest education level No schooling Primary Lower Secondary Upper Secondary Oc…" at bounding box center [198, 262] width 298 height 52
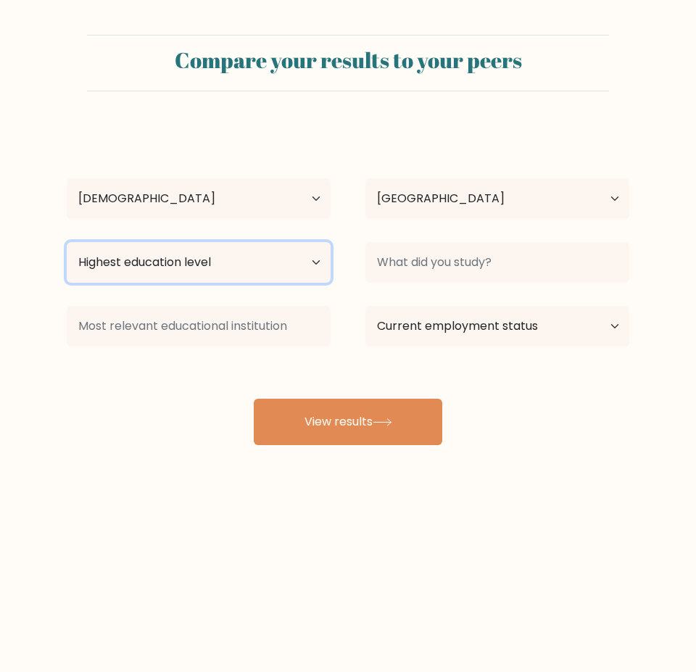
click at [289, 272] on select "Highest education level No schooling Primary Lower Secondary Upper Secondary Oc…" at bounding box center [199, 262] width 264 height 41
select select "bachelors_degree"
click at [67, 242] on select "Highest education level No schooling Primary Lower Secondary Upper Secondary Oc…" at bounding box center [199, 262] width 264 height 41
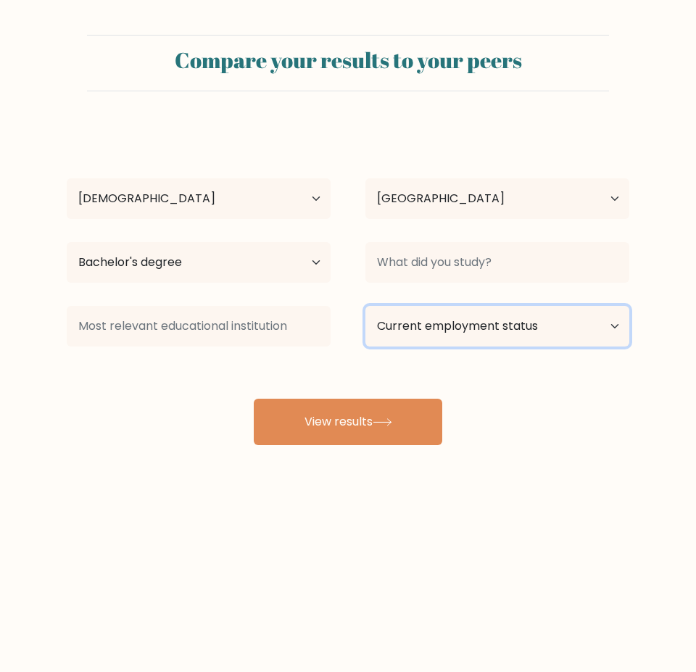
click at [452, 317] on select "Current employment status Employed Student Retired Other / prefer not to answer" at bounding box center [497, 326] width 264 height 41
select select "employed"
click at [365, 306] on select "Current employment status Employed Student Retired Other / prefer not to answer" at bounding box center [497, 326] width 264 height 41
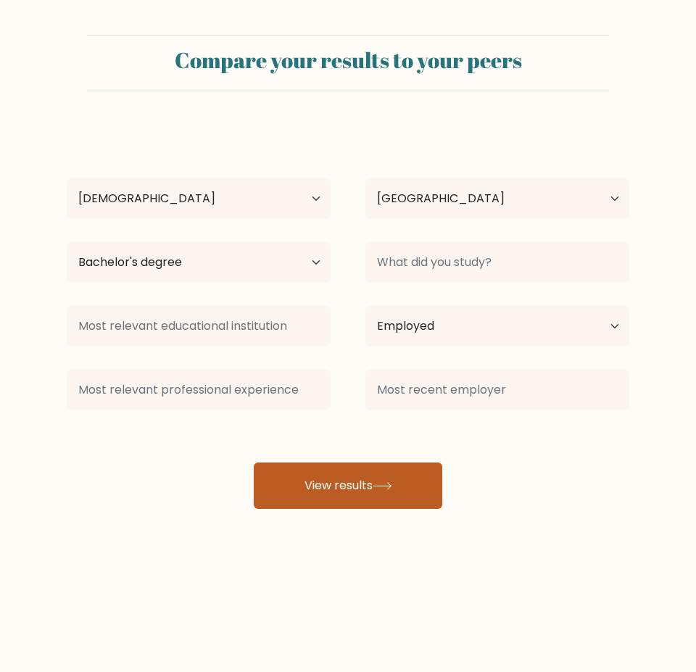
click at [343, 483] on button "View results" at bounding box center [348, 485] width 188 height 46
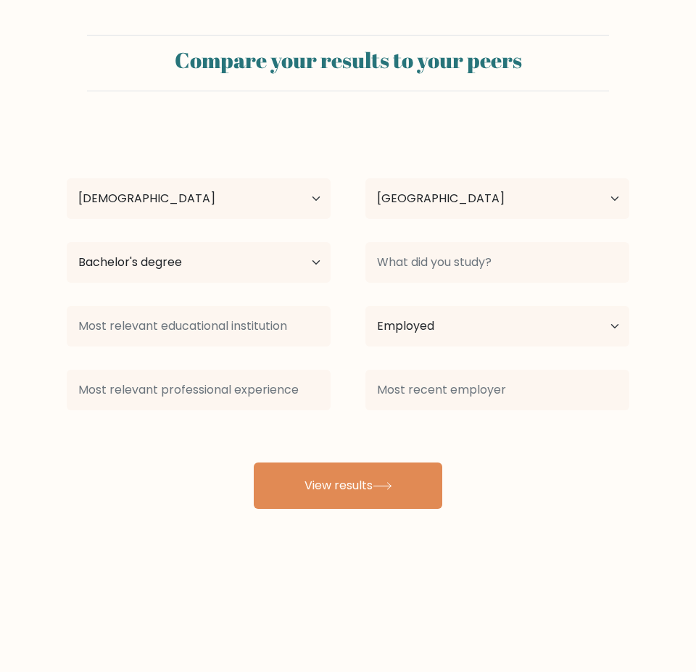
click at [498, 236] on div at bounding box center [497, 262] width 298 height 52
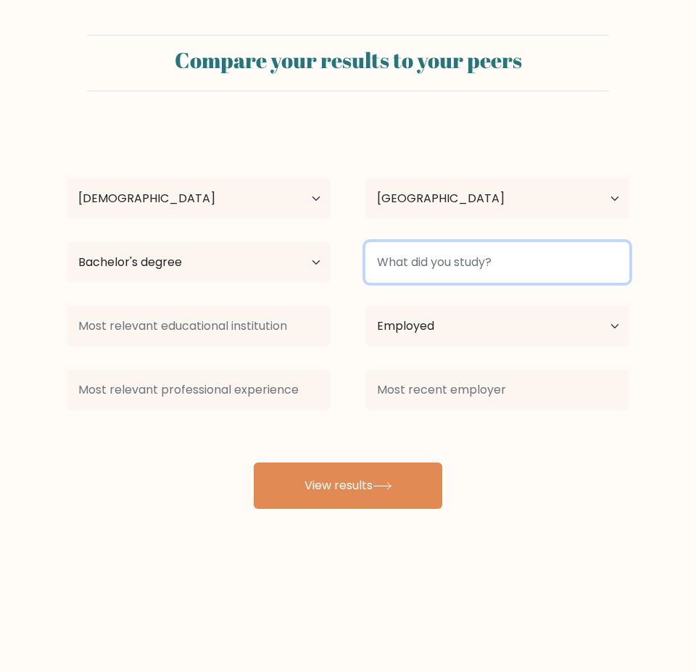
click at [481, 257] on input at bounding box center [497, 262] width 264 height 41
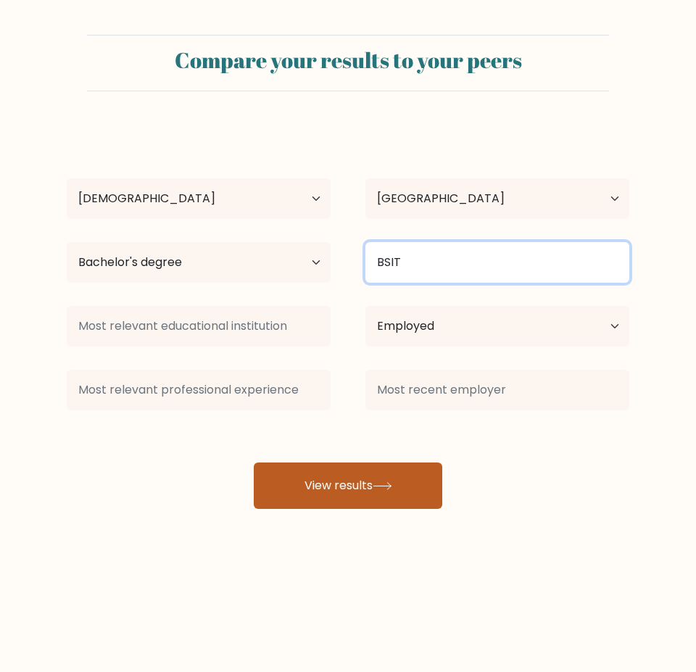
type input "BSIT"
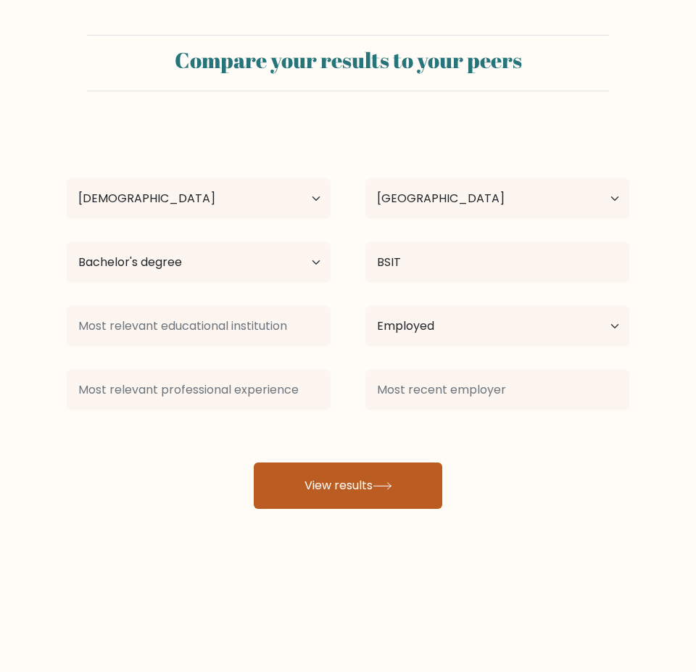
click at [347, 493] on button "View results" at bounding box center [348, 485] width 188 height 46
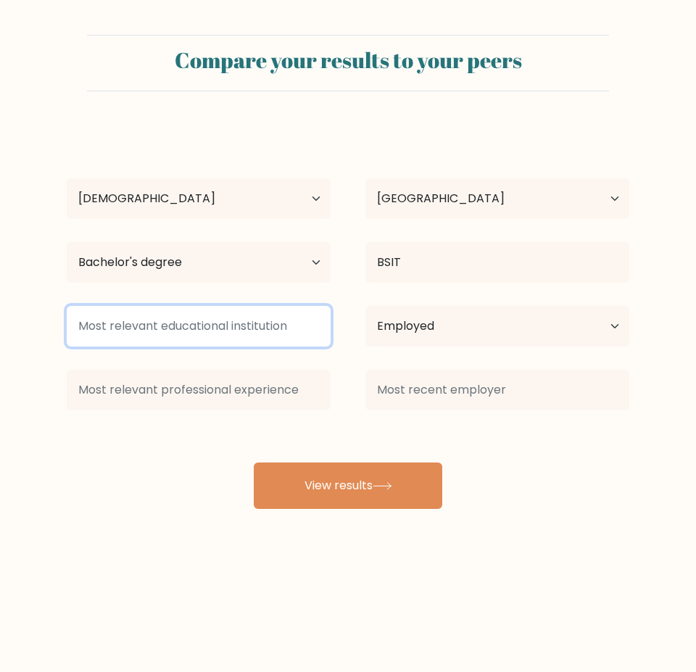
click at [246, 323] on input at bounding box center [199, 326] width 264 height 41
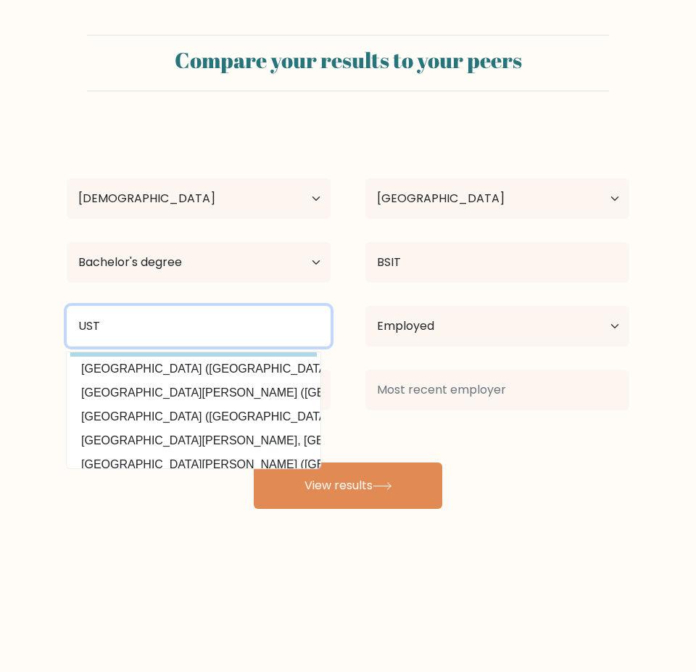
scroll to position [72, 0]
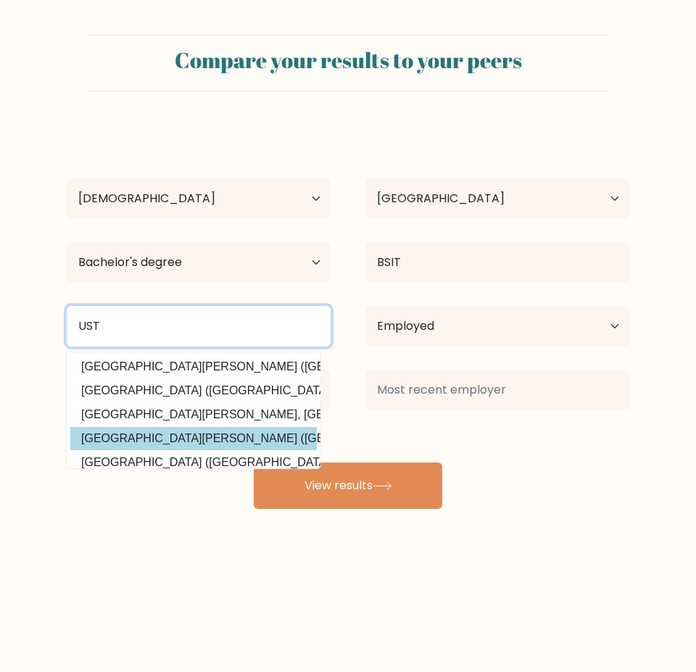
type input "UST"
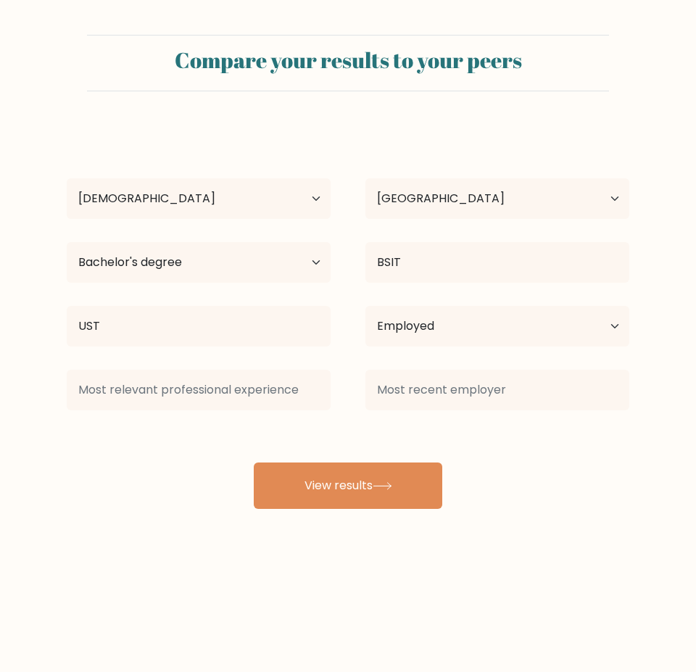
click at [236, 432] on div "John Benedict Torres Age Under 18 years old 18-24 years old 25-34 years old 35-…" at bounding box center [348, 317] width 580 height 383
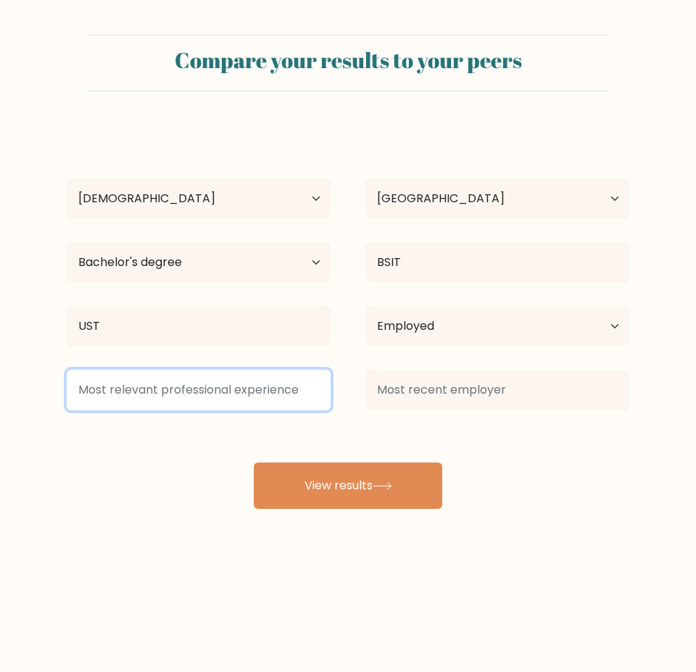
click at [179, 395] on input at bounding box center [199, 389] width 264 height 41
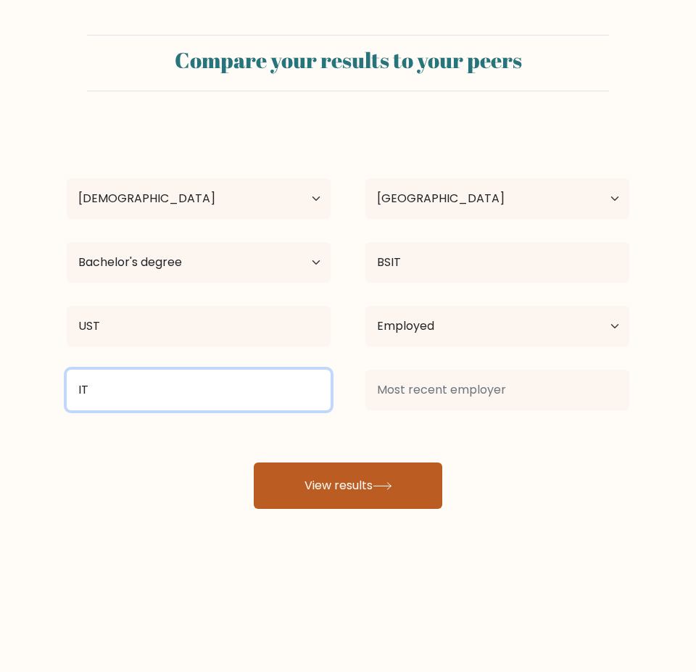
type input "IT"
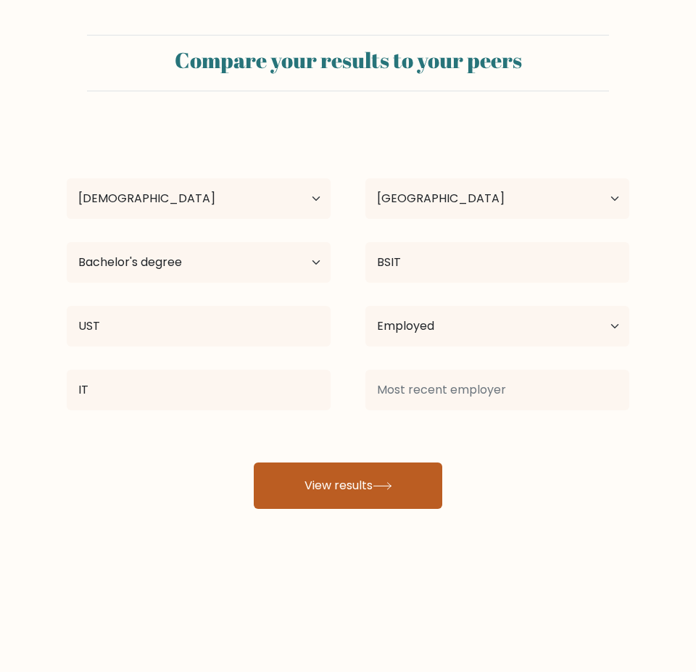
click at [354, 467] on button "View results" at bounding box center [348, 485] width 188 height 46
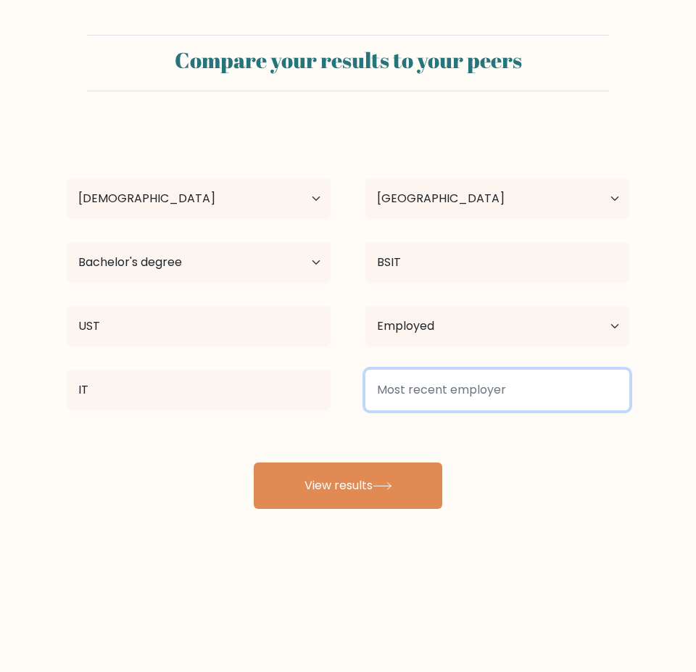
click at [468, 394] on input at bounding box center [497, 389] width 264 height 41
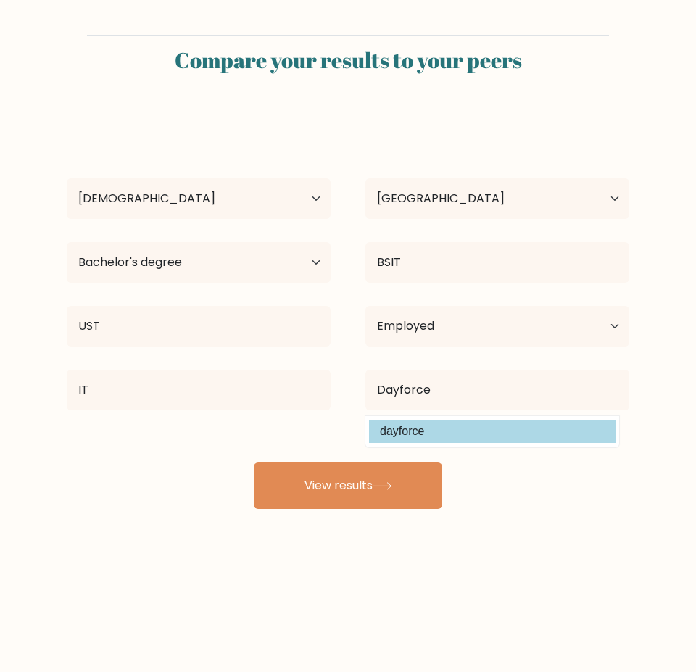
click at [454, 435] on option "dayforce" at bounding box center [492, 430] width 246 height 23
type input "dayforce"
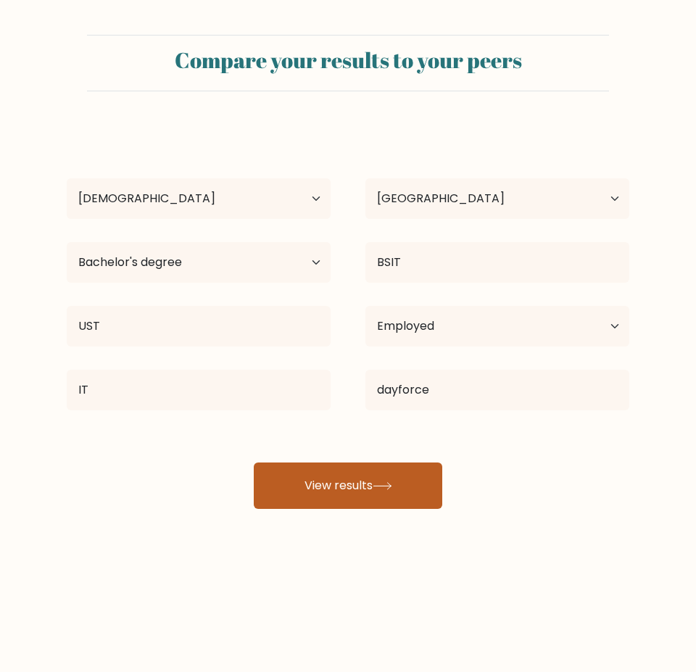
click at [364, 473] on button "View results" at bounding box center [348, 485] width 188 height 46
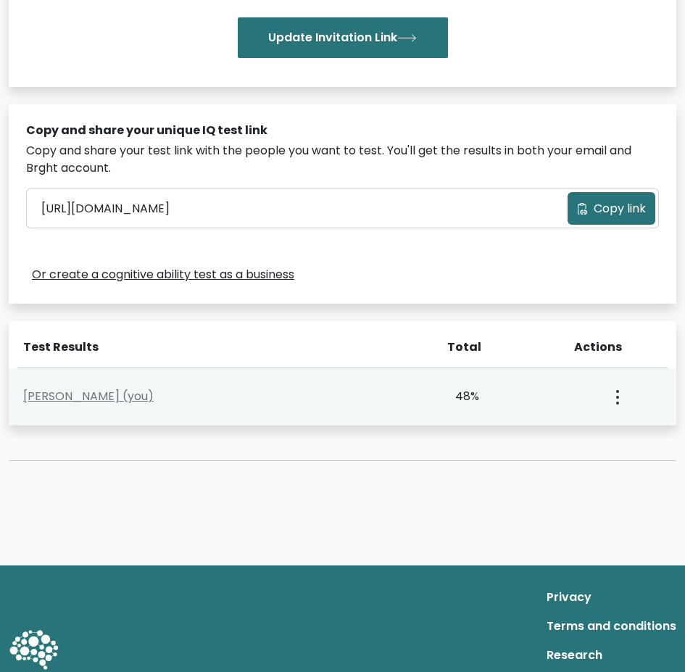
scroll to position [362, 0]
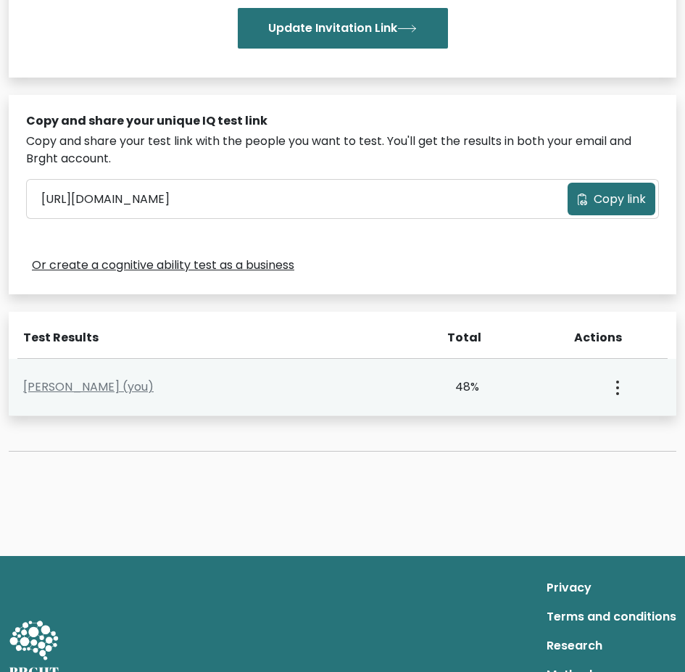
click at [348, 384] on div "John Benedict Torres (you)" at bounding box center [205, 386] width 383 height 17
click at [620, 388] on button "button" at bounding box center [616, 386] width 12 height 45
drag, startPoint x: 454, startPoint y: 388, endPoint x: 383, endPoint y: 386, distance: 71.0
click at [454, 389] on div "48%" at bounding box center [442, 386] width 73 height 17
click at [137, 387] on link "John Benedict Torres (you)" at bounding box center [88, 386] width 130 height 17
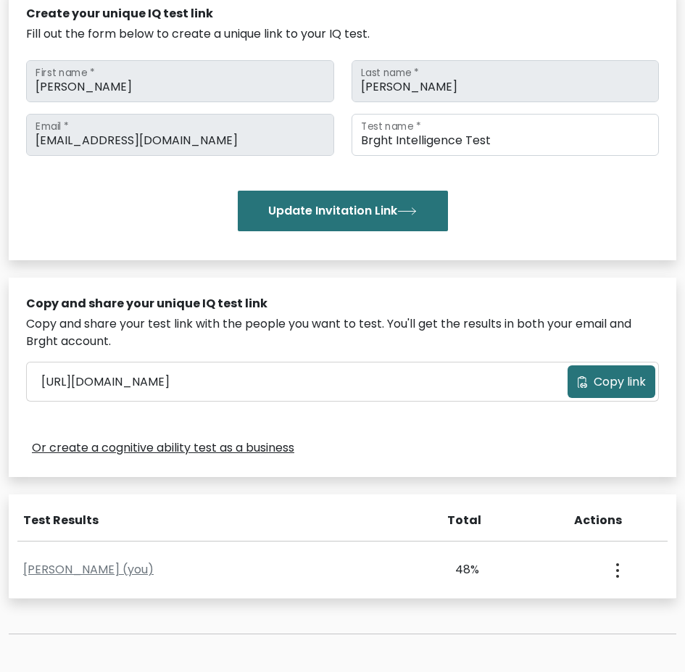
scroll to position [290, 0]
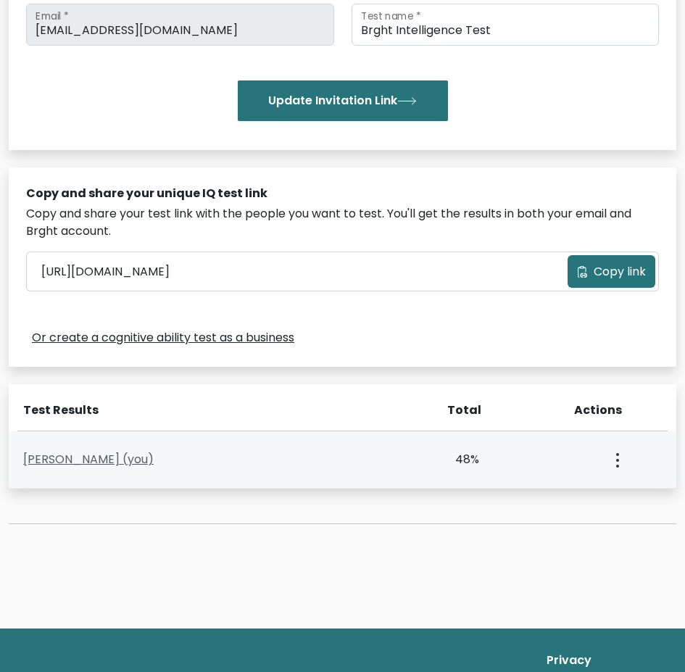
click at [92, 455] on link "[PERSON_NAME] (you)" at bounding box center [88, 459] width 130 height 17
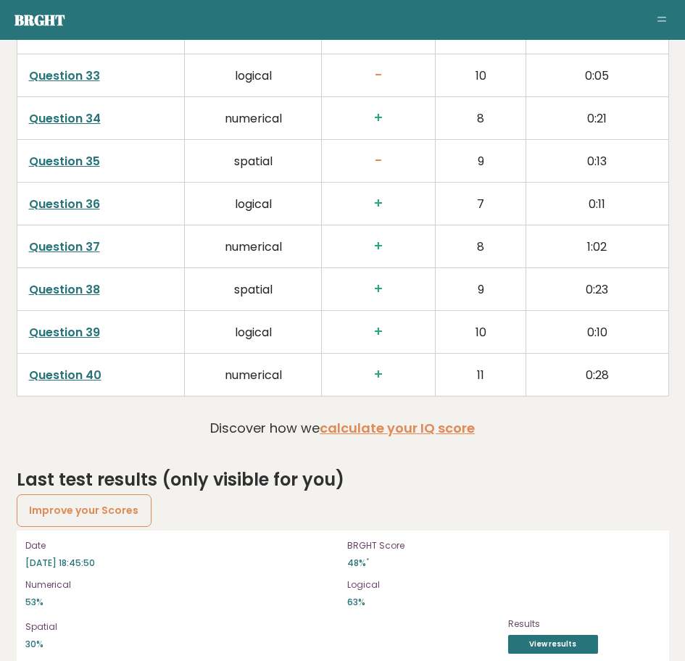
scroll to position [3749, 0]
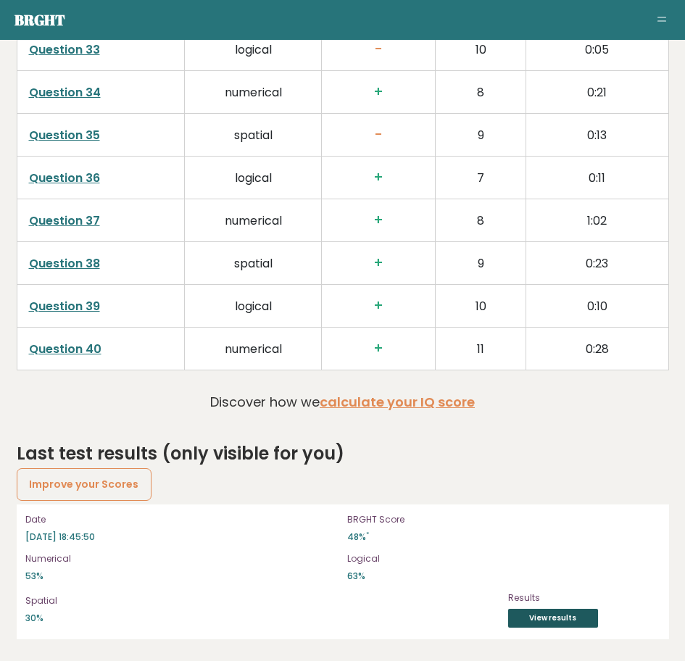
click at [553, 621] on link "View results" at bounding box center [553, 618] width 90 height 19
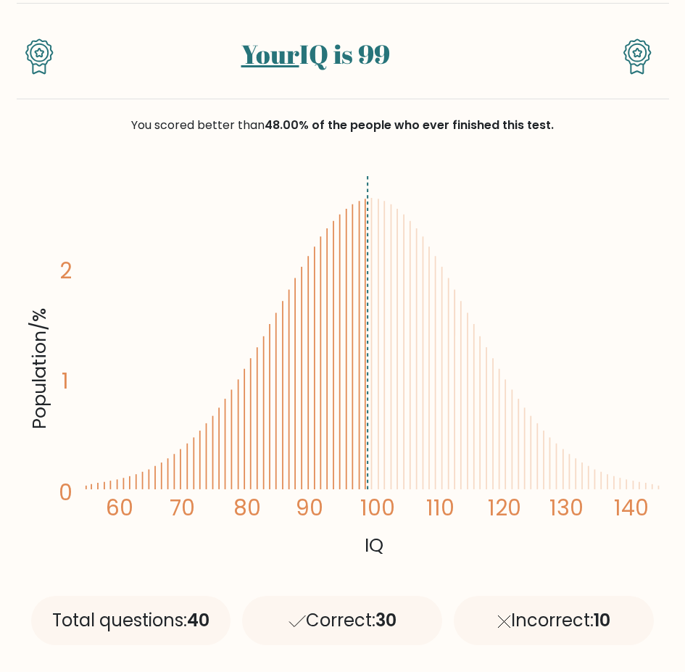
scroll to position [145, 0]
